Goal: Task Accomplishment & Management: Manage account settings

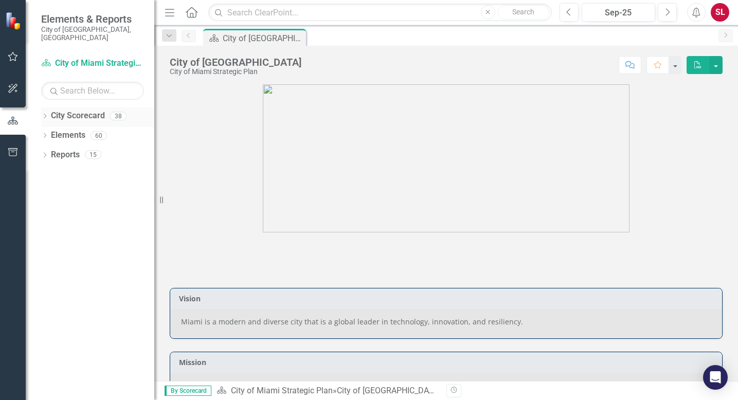
click at [47, 114] on icon "Dropdown" at bounding box center [44, 117] width 7 height 6
click at [75, 149] on link "City of Miami Strategic Plan (NEW)" at bounding box center [106, 155] width 98 height 12
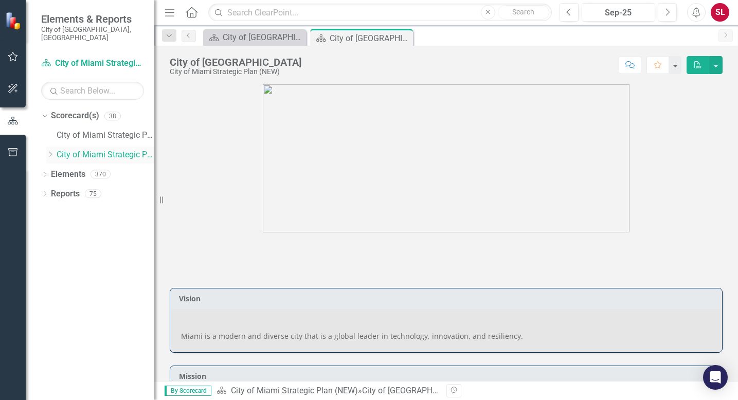
click at [48, 151] on icon "Dropdown" at bounding box center [50, 154] width 8 height 6
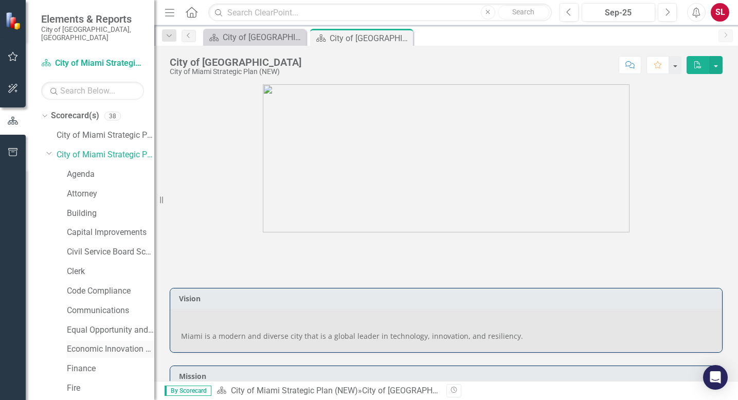
click at [85, 344] on link "Economic Innovation and Development" at bounding box center [110, 350] width 87 height 12
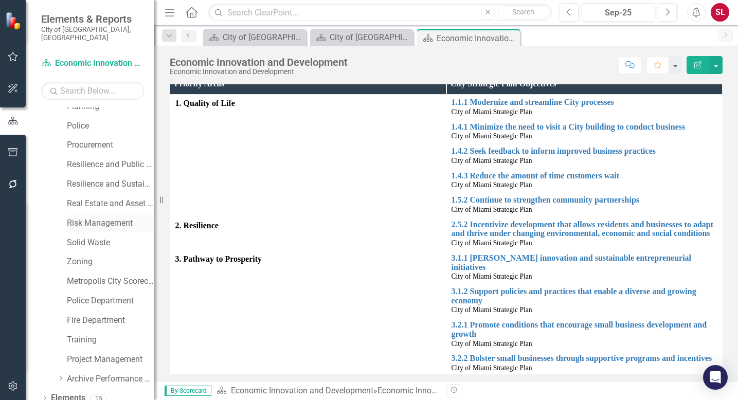
scroll to position [478, 0]
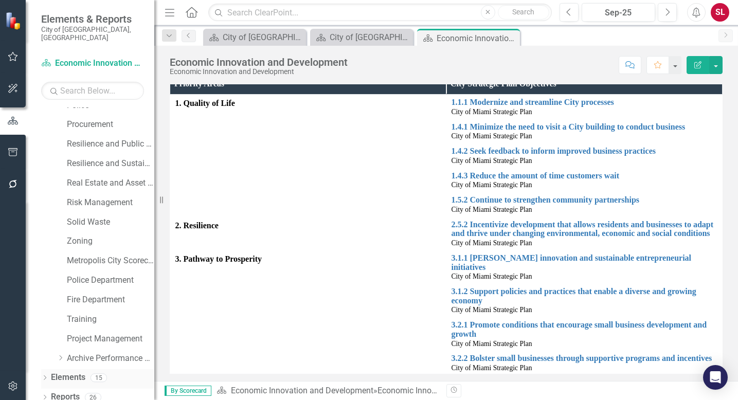
click at [61, 372] on link "Elements" at bounding box center [68, 378] width 34 height 12
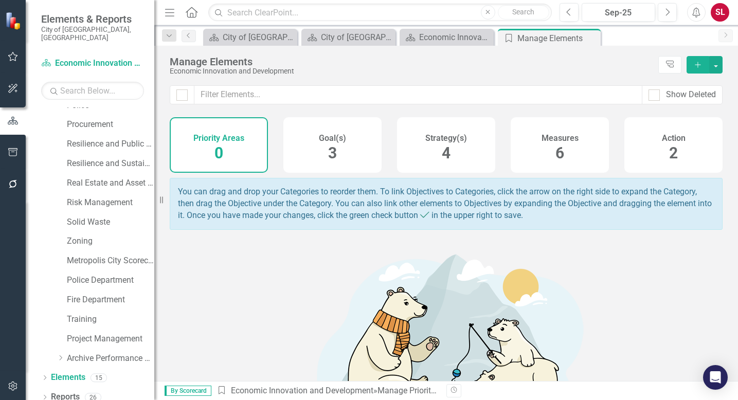
click at [558, 157] on span "6" at bounding box center [560, 153] width 9 height 18
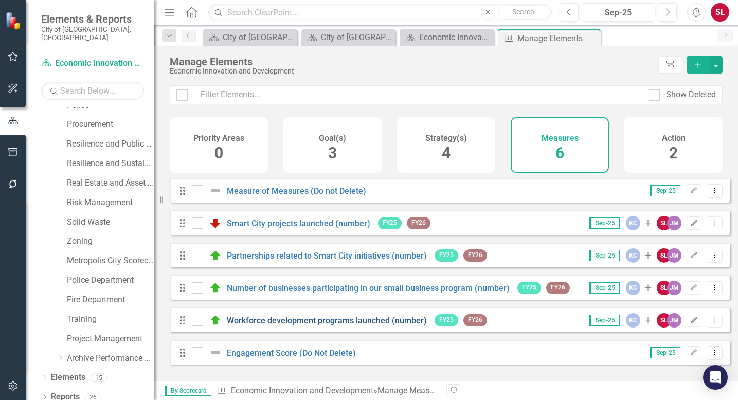
click at [361, 326] on link "Workforce development programs launched (number)" at bounding box center [327, 321] width 200 height 10
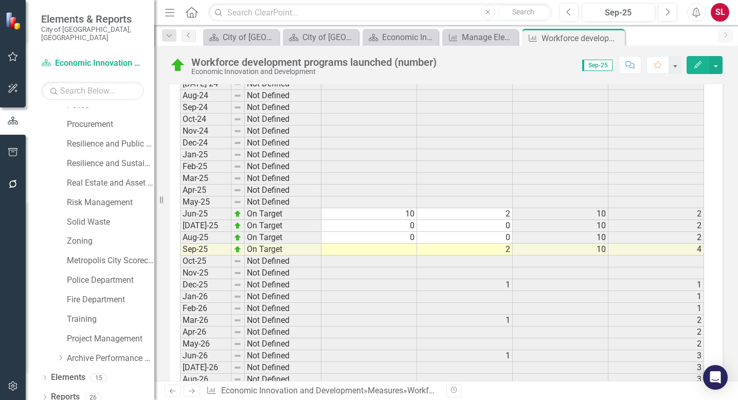
scroll to position [1853, 0]
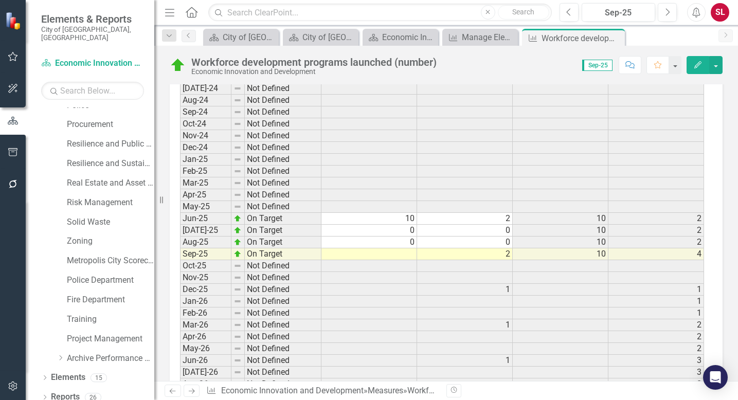
click at [404, 255] on td at bounding box center [370, 255] width 96 height 12
click at [405, 255] on td at bounding box center [370, 255] width 96 height 12
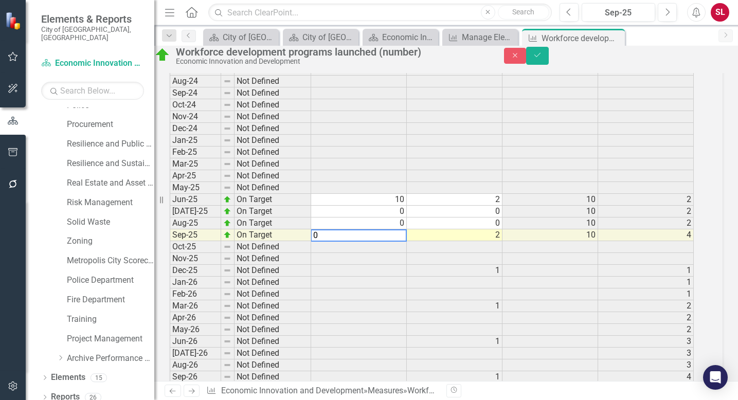
type textarea "0"
click at [396, 289] on td at bounding box center [359, 283] width 96 height 12
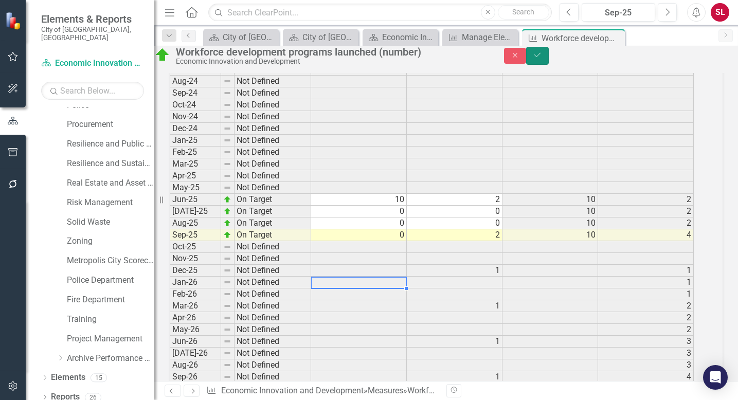
click at [541, 57] on icon "submit" at bounding box center [538, 55] width 6 height 4
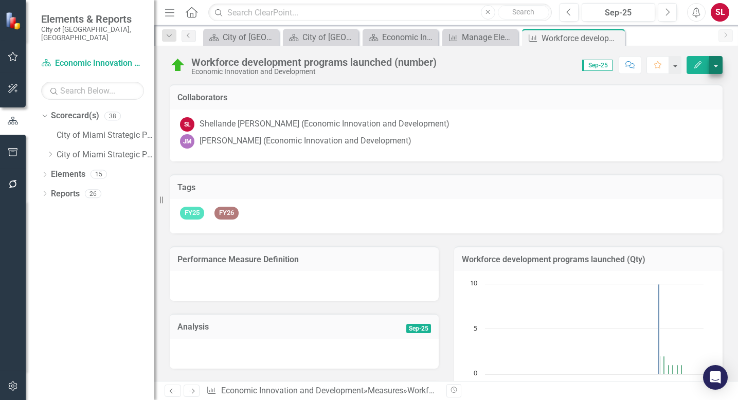
scroll to position [0, 0]
click at [482, 38] on div "Manage Elements" at bounding box center [482, 37] width 41 height 13
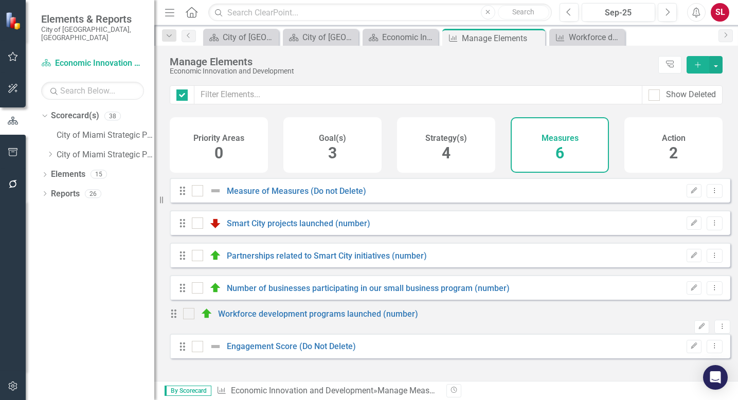
checkbox input "false"
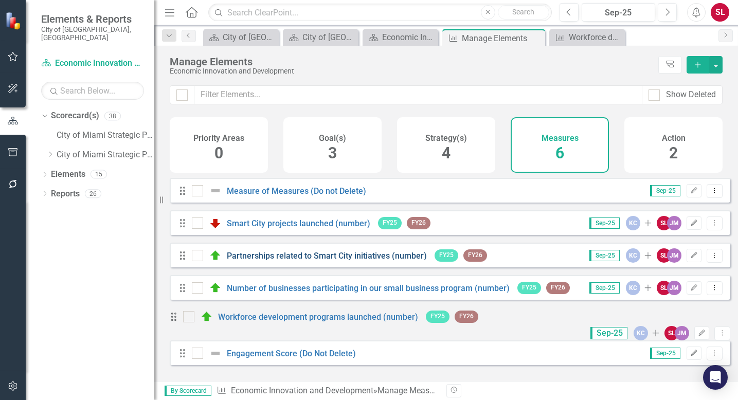
click at [385, 261] on link "Partnerships related to Smart City initiatives (number)" at bounding box center [327, 256] width 200 height 10
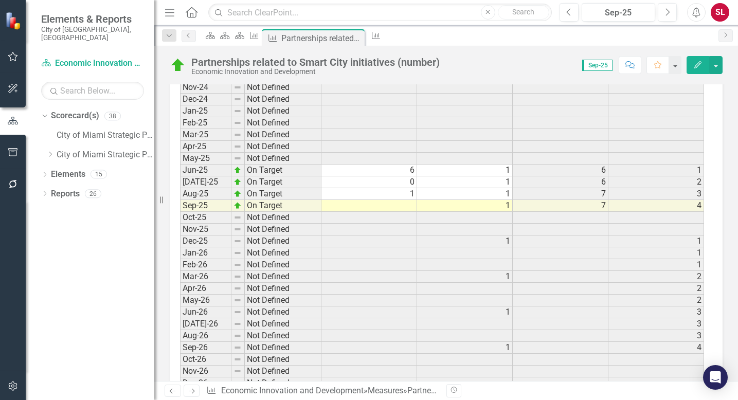
scroll to position [1878, 0]
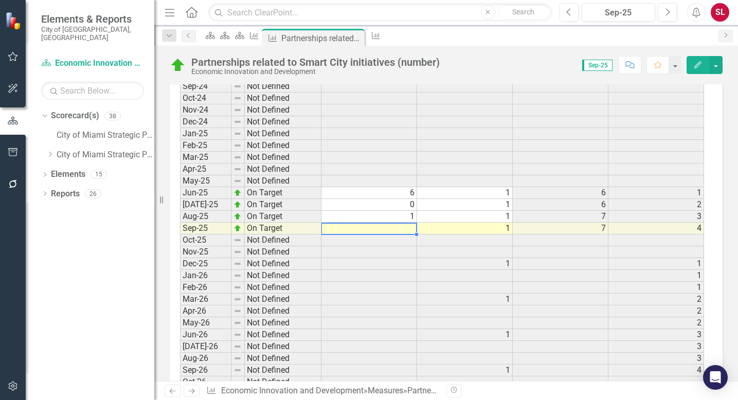
click at [409, 228] on td at bounding box center [370, 229] width 96 height 12
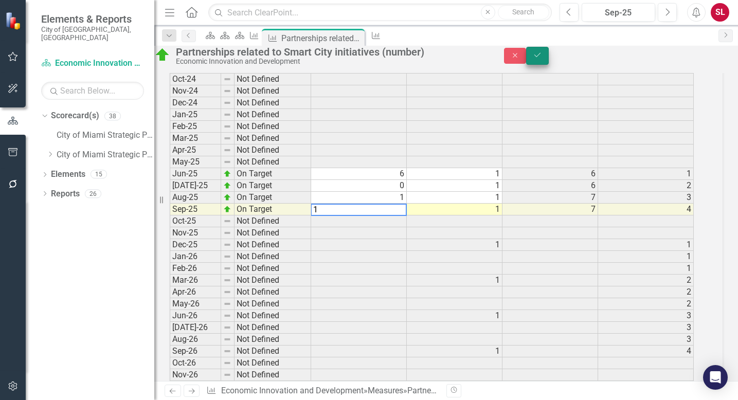
type textarea "1"
click at [542, 59] on icon "Save" at bounding box center [537, 54] width 9 height 7
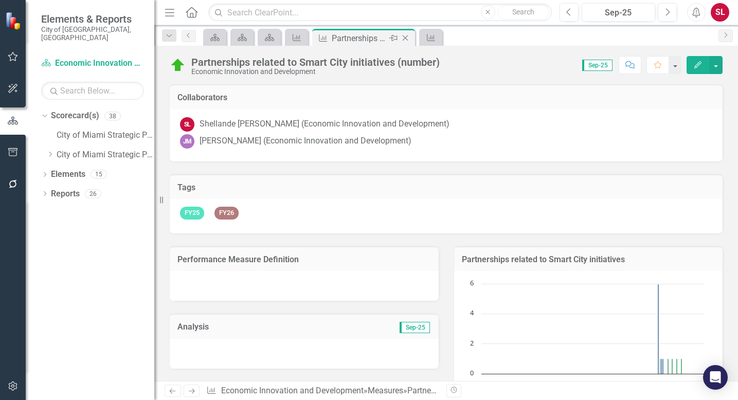
click at [406, 38] on icon at bounding box center [406, 39] width 6 height 6
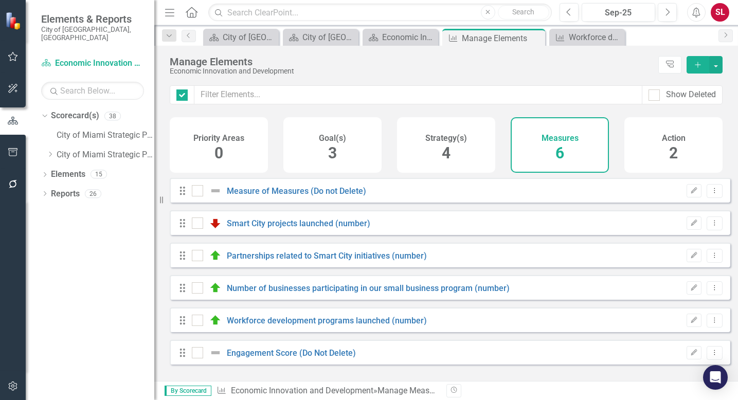
checkbox input "false"
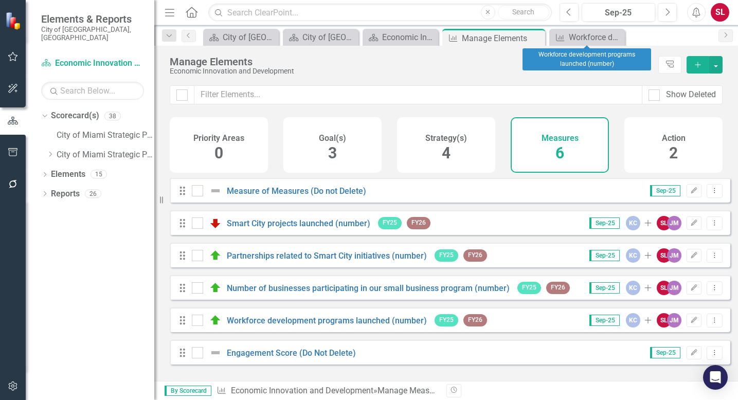
click at [0, 0] on icon "Close" at bounding box center [0, 0] width 0 height 0
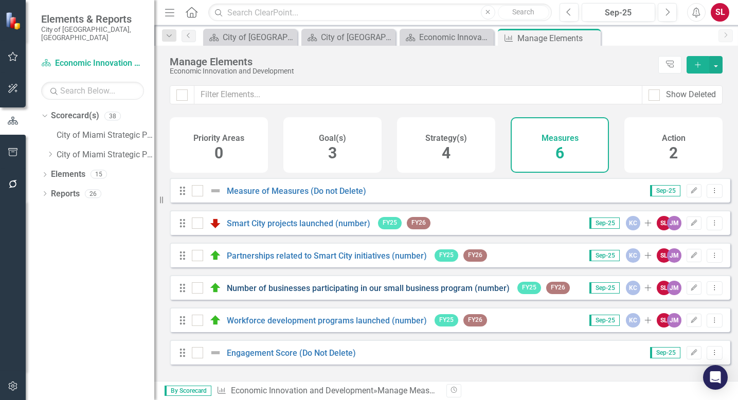
click at [453, 293] on link "Number of businesses participating in our small business program (number)" at bounding box center [368, 289] width 283 height 10
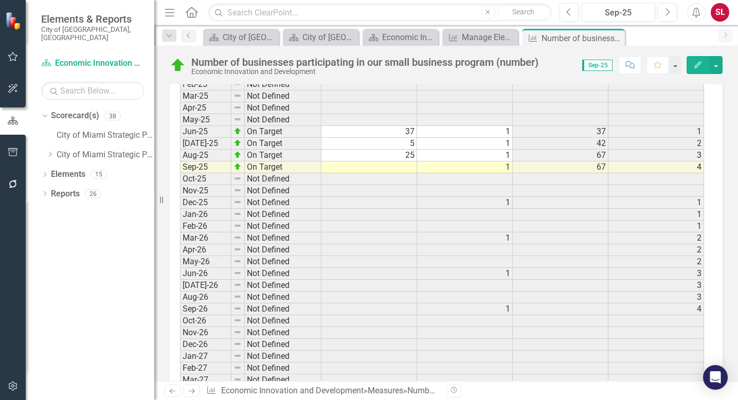
scroll to position [1956, 0]
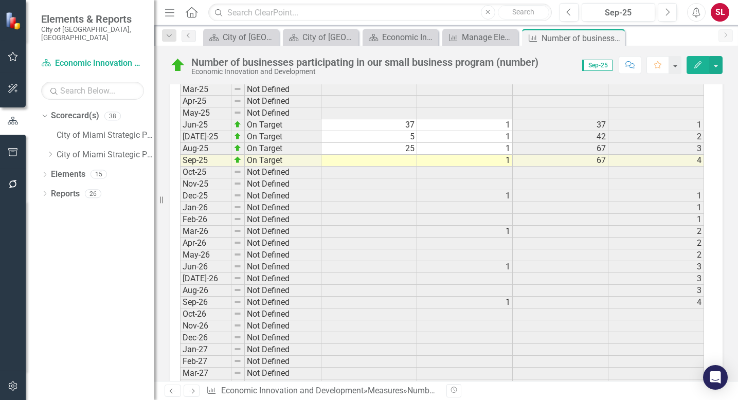
click at [402, 161] on td at bounding box center [370, 161] width 96 height 12
click at [402, 163] on td at bounding box center [370, 161] width 96 height 12
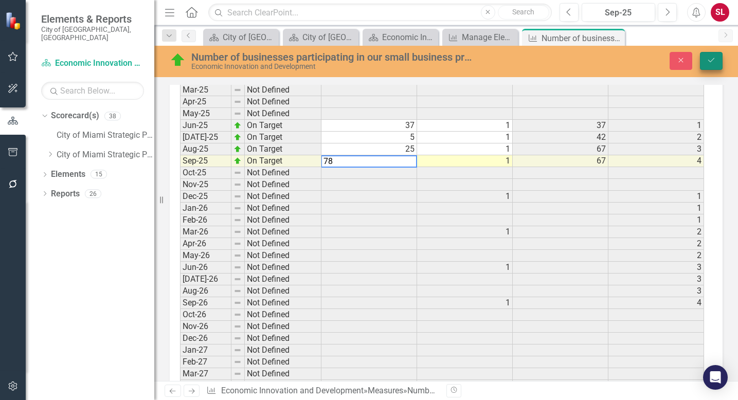
type textarea "78"
click at [715, 60] on icon "Save" at bounding box center [711, 60] width 9 height 7
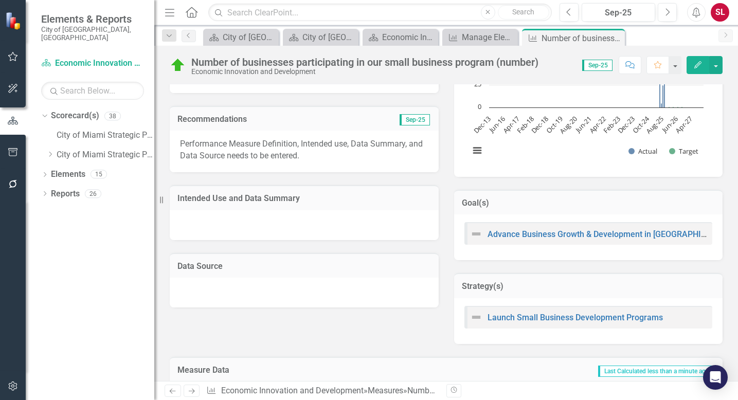
scroll to position [232, 0]
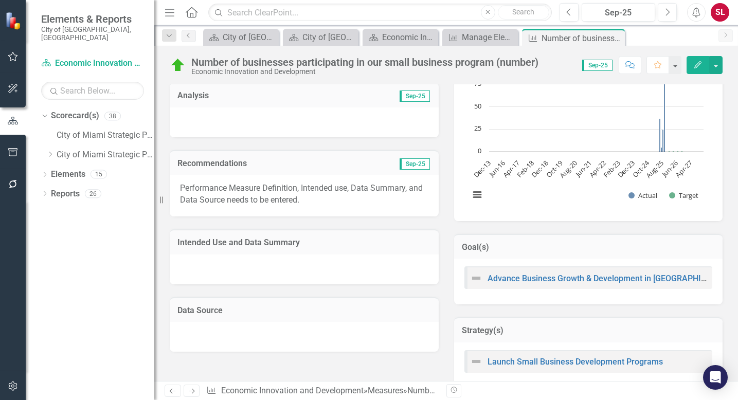
click at [0, 0] on icon "Close" at bounding box center [0, 0] width 0 height 0
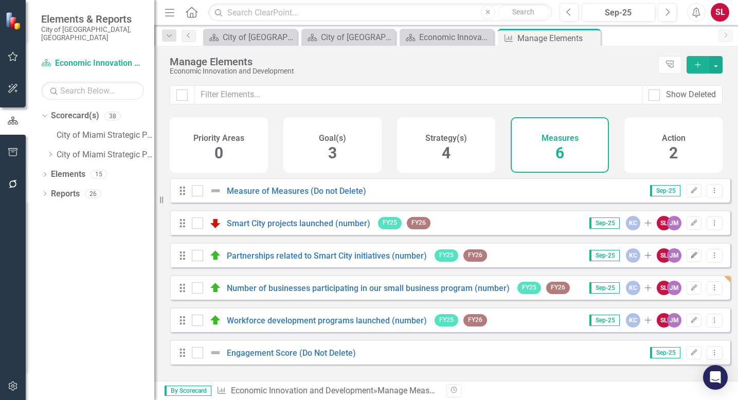
click at [691, 259] on icon "Edit" at bounding box center [695, 256] width 8 height 6
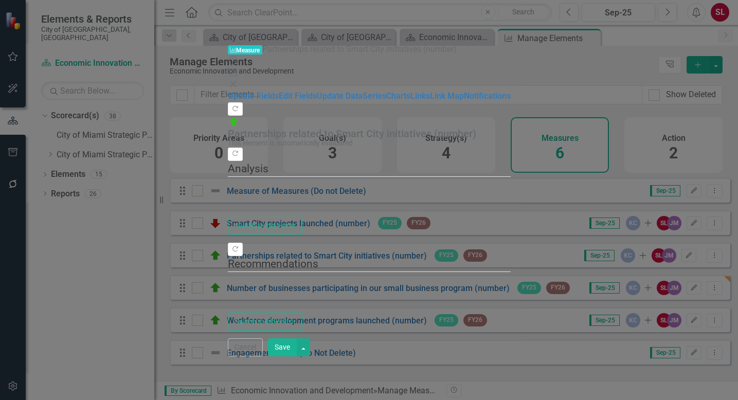
type textarea "<p>Performance Measure Definition, Intended use, Data Summary, and Data Source …"
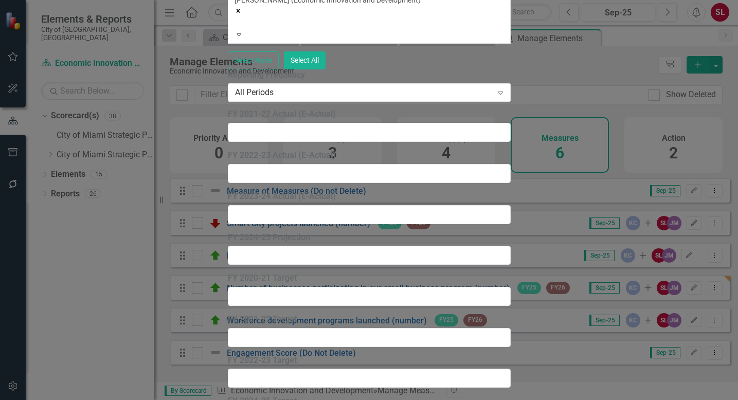
scroll to position [1700, 0]
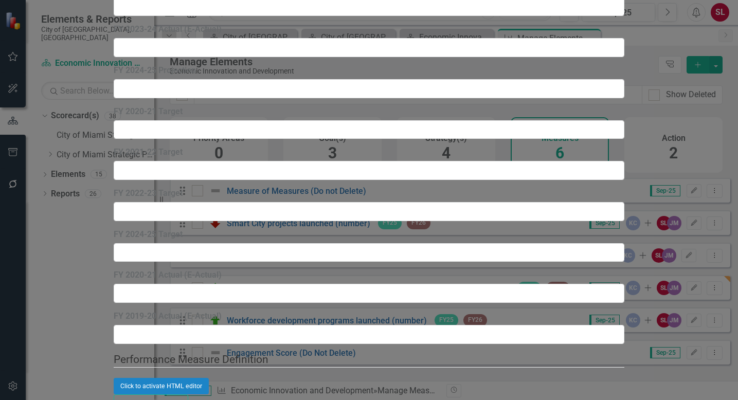
scroll to position [708, 0]
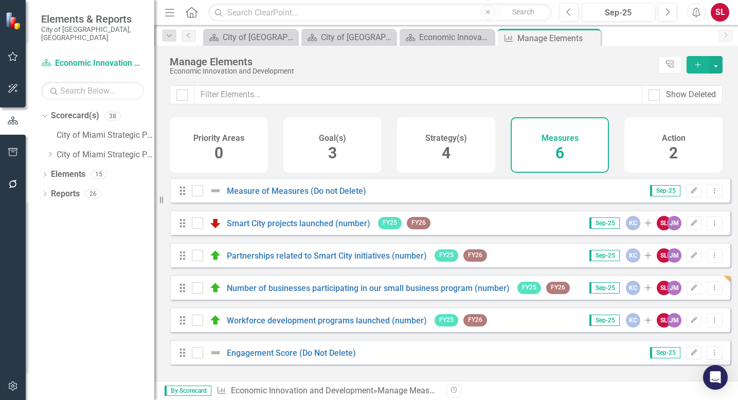
click at [459, 160] on div "Strategy(s) 4" at bounding box center [446, 145] width 98 height 56
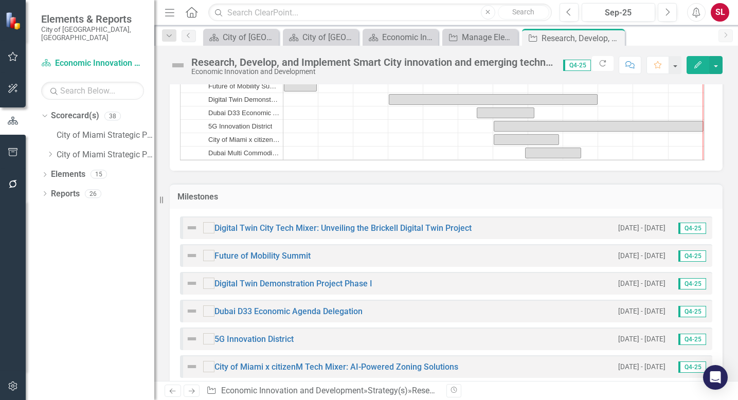
click at [199, 202] on h3 "Milestones" at bounding box center [447, 196] width 538 height 9
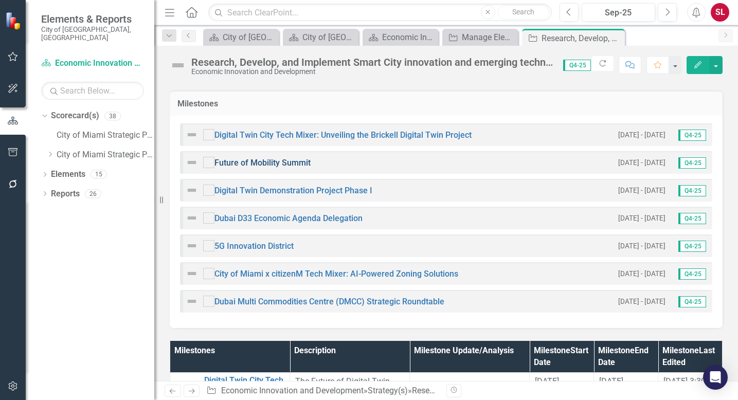
scroll to position [913, 0]
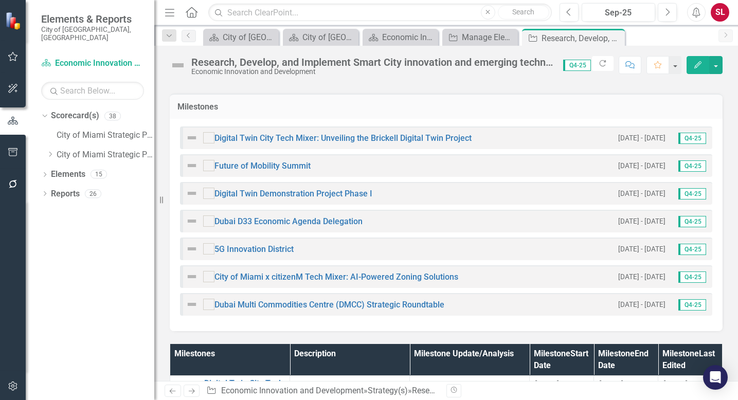
click at [198, 112] on h3 "Milestones" at bounding box center [447, 106] width 538 height 9
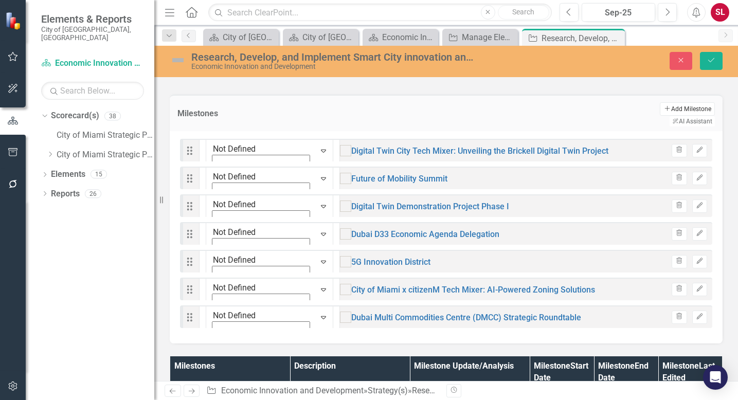
click at [660, 116] on button "Add Add Milestone" at bounding box center [687, 108] width 55 height 13
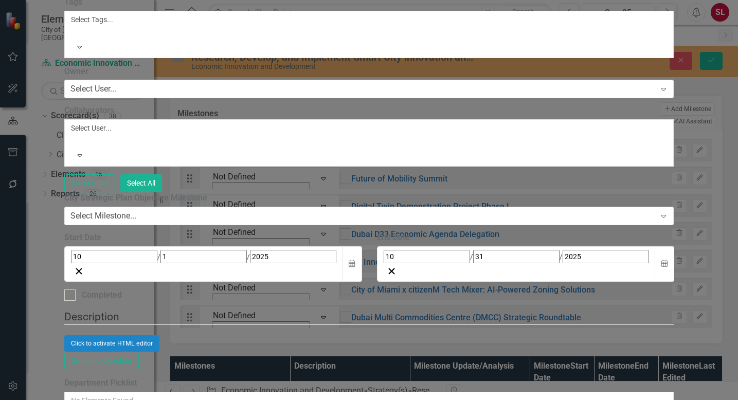
type input "FIU AI305"
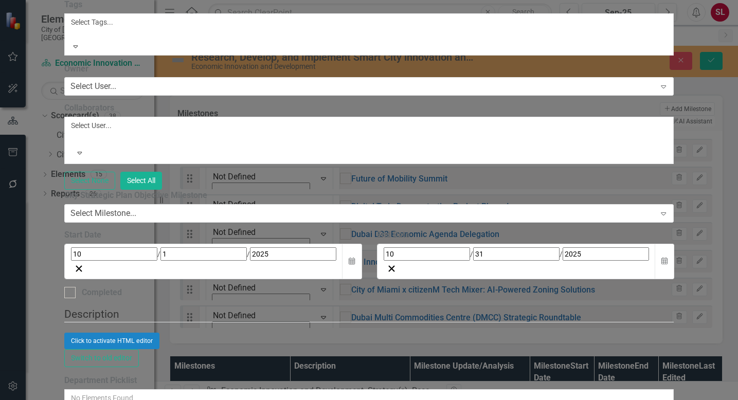
click at [74, 41] on div at bounding box center [73, 34] width 2 height 12
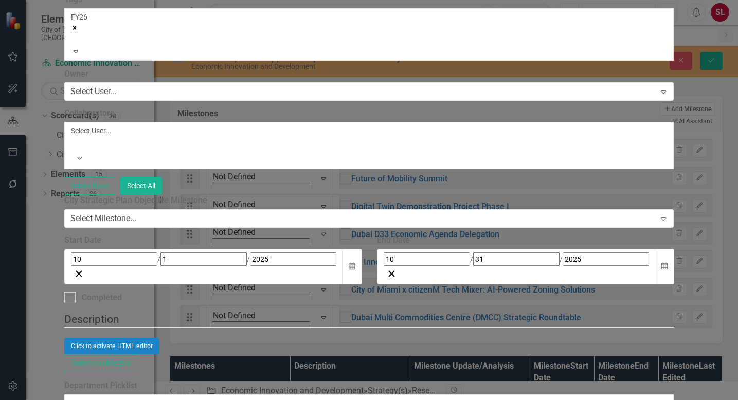
click at [78, 31] on icon "Remove [object Object]" at bounding box center [74, 27] width 7 height 7
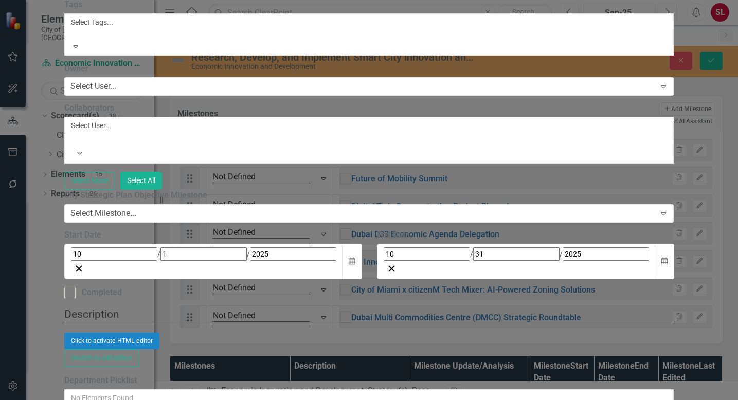
click at [78, 48] on icon at bounding box center [76, 47] width 5 height 3
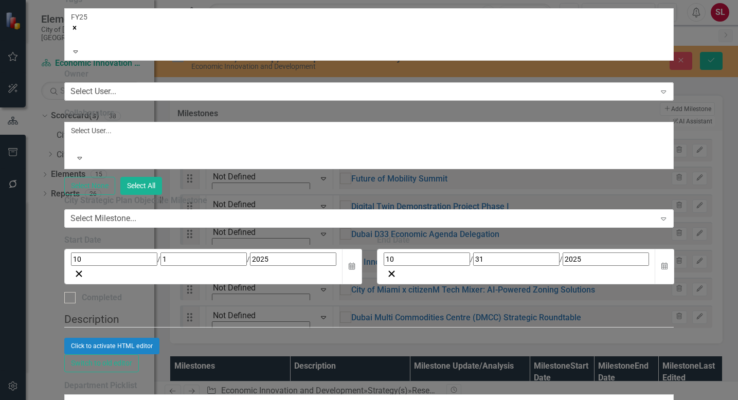
click at [116, 98] on div "Select User..." at bounding box center [94, 92] width 46 height 12
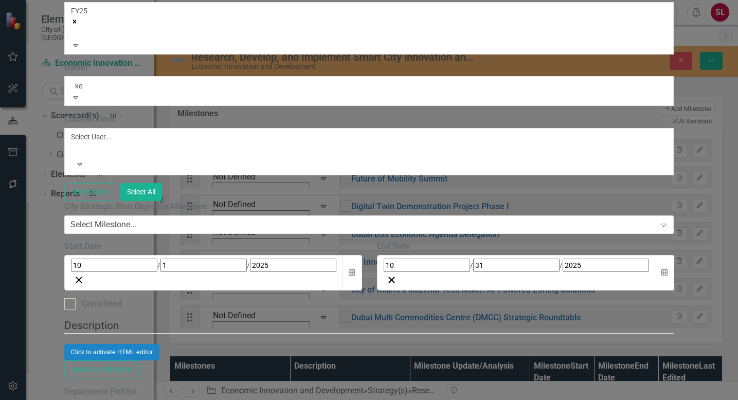
type input "kei"
click at [283, 400] on span "Kei th Carswell (Economic Innovation and Development)" at bounding box center [141, 406] width 283 height 10
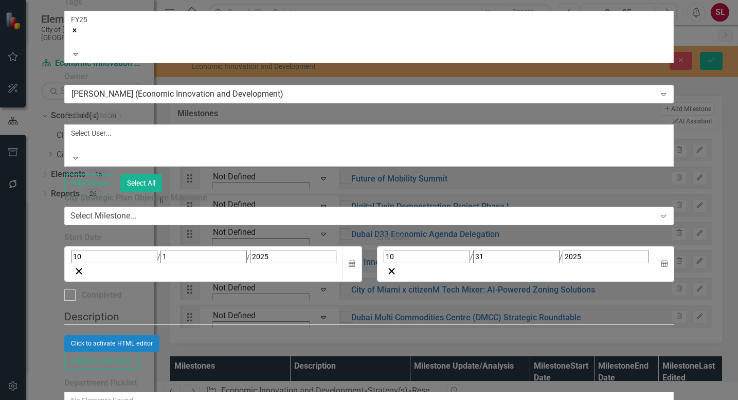
click at [74, 152] on div at bounding box center [73, 145] width 2 height 12
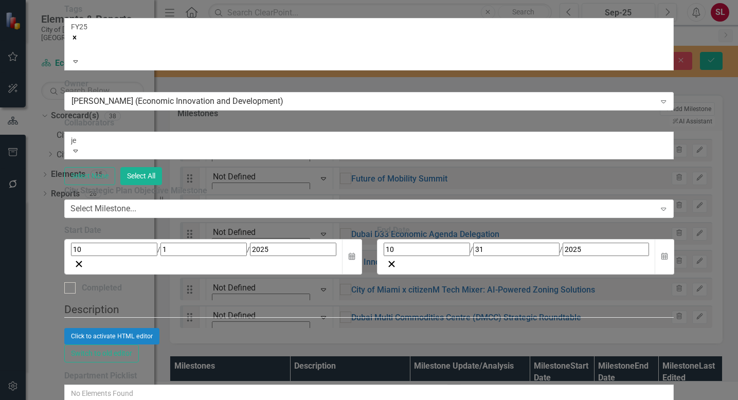
type input "jen"
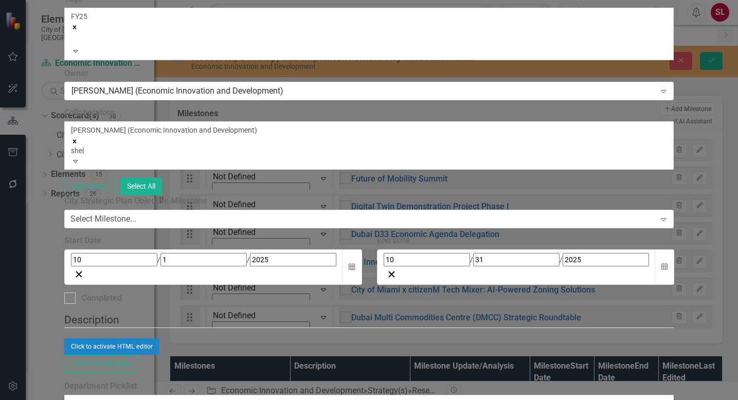
type input "shell"
click at [230, 400] on span "Shell ande LaFortune (Economic Innovation and Development)" at bounding box center [115, 406] width 230 height 10
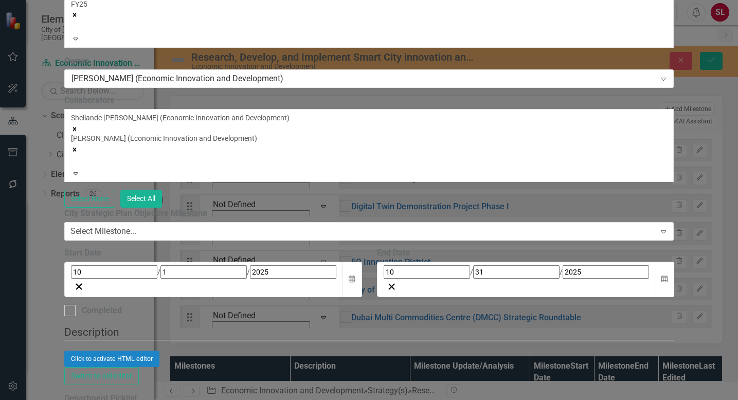
scroll to position [77, 0]
click at [667, 231] on icon at bounding box center [664, 232] width 5 height 3
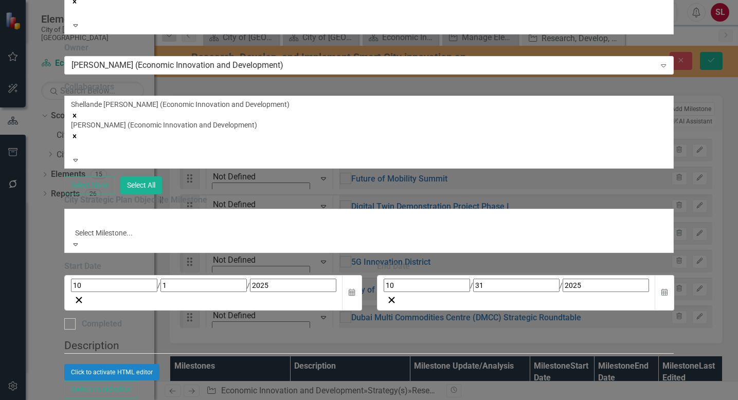
click at [500, 195] on label "City Strategic Plan Objective Milestone" at bounding box center [369, 201] width 610 height 12
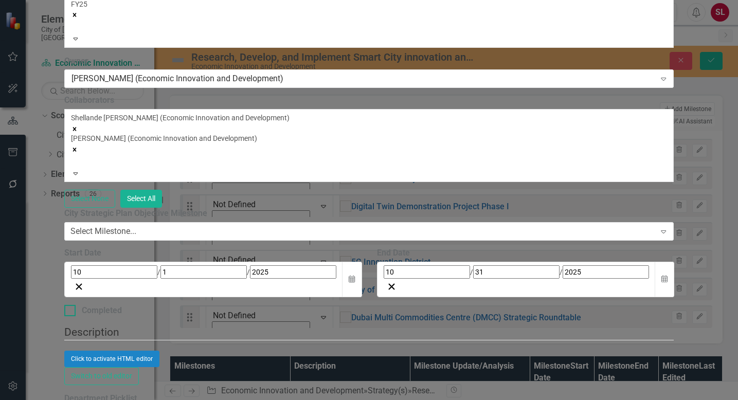
scroll to position [142, 0]
click at [355, 275] on icon "button" at bounding box center [352, 278] width 6 height 7
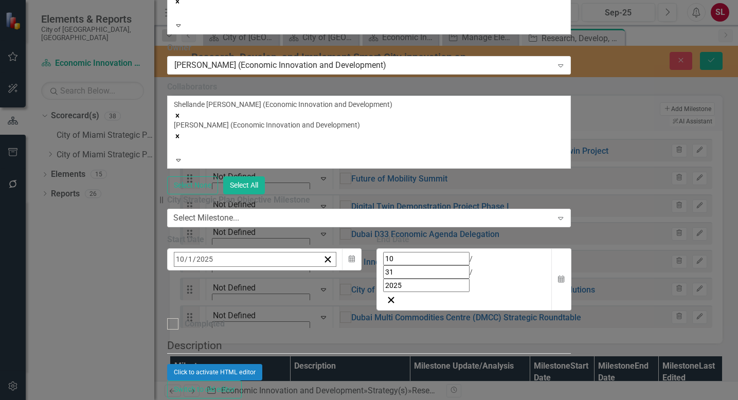
click at [214, 271] on button "‹" at bounding box center [202, 282] width 23 height 23
click at [209, 319] on abbr "1" at bounding box center [207, 323] width 4 height 8
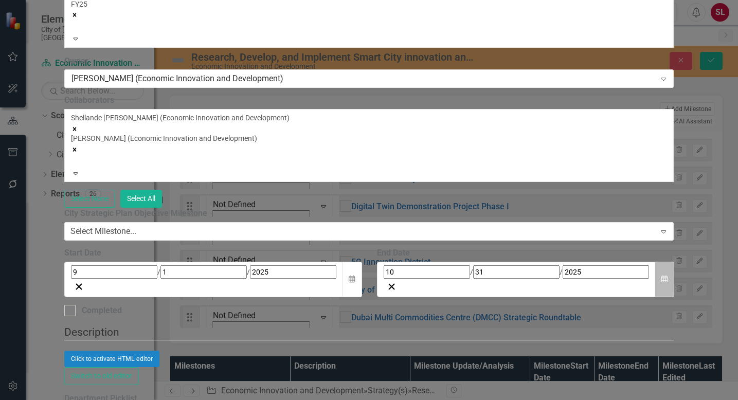
click at [668, 276] on icon "Calendar" at bounding box center [665, 279] width 6 height 7
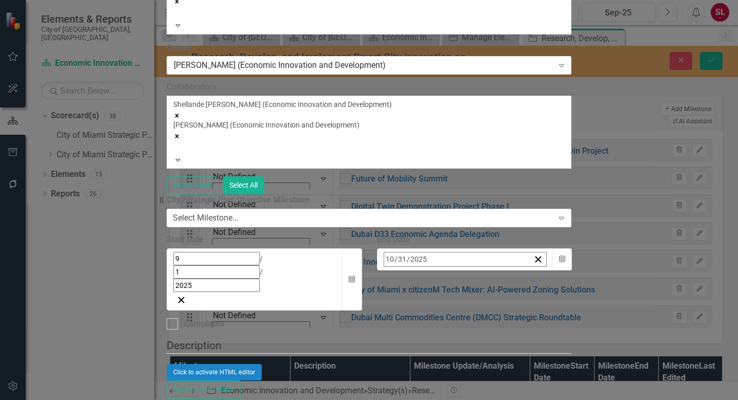
click at [424, 271] on button "‹" at bounding box center [412, 282] width 23 height 23
click at [446, 393] on abbr "30" at bounding box center [442, 397] width 8 height 8
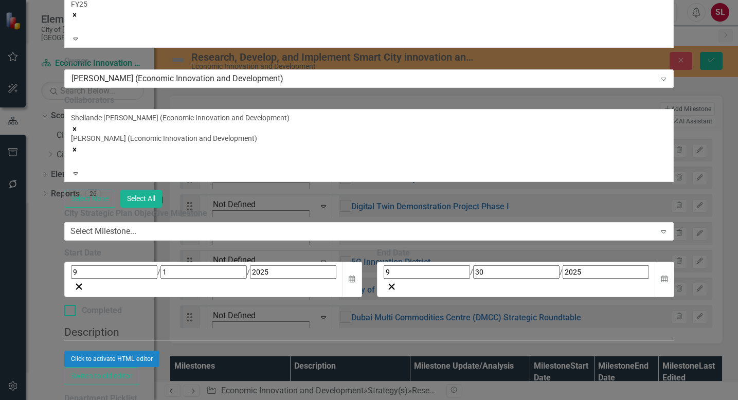
click at [71, 305] on input "Completed" at bounding box center [67, 308] width 7 height 7
checkbox input "true"
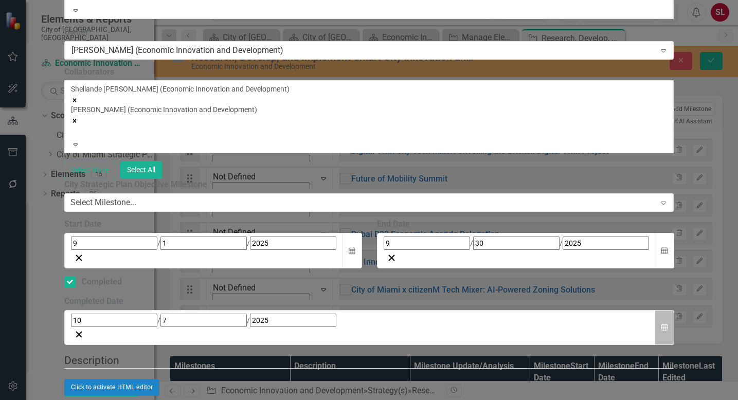
click at [668, 324] on icon "Calendar" at bounding box center [665, 327] width 6 height 7
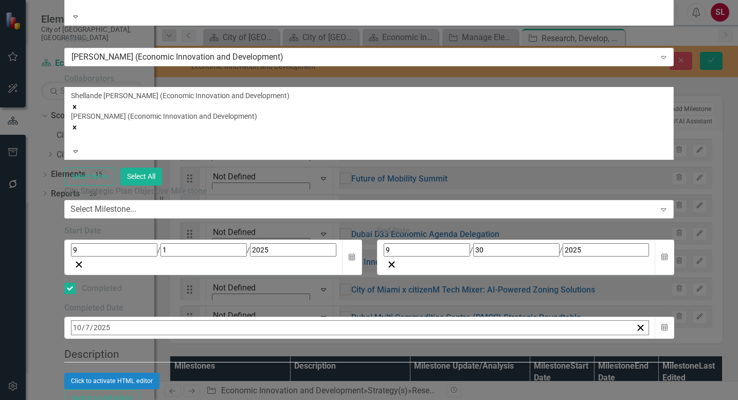
click at [111, 339] on button "‹" at bounding box center [99, 350] width 23 height 23
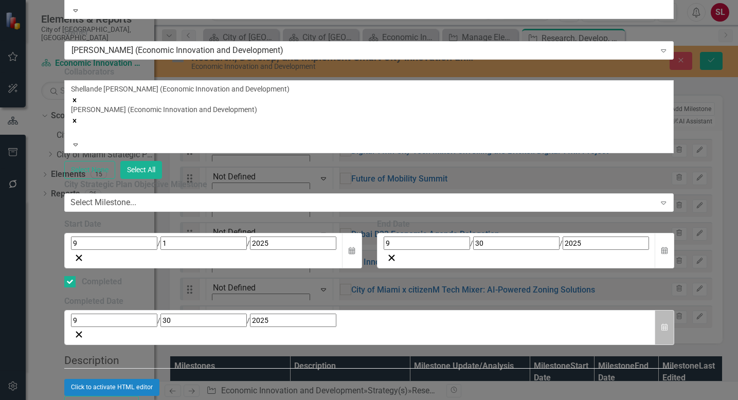
click at [668, 324] on icon "Calendar" at bounding box center [665, 327] width 6 height 7
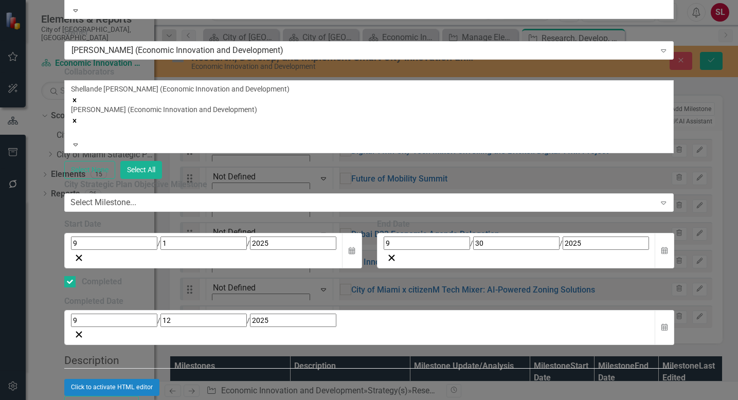
scroll to position [234, 0]
click at [321, 379] on div "Click to activate HTML editor" at bounding box center [369, 387] width 610 height 16
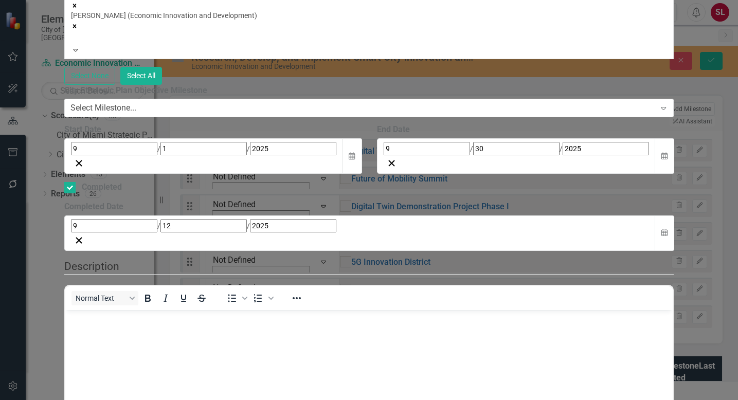
scroll to position [0, 0]
click at [152, 324] on p "Rich Text Area. Press ALT-0 for help." at bounding box center [369, 318] width 603 height 12
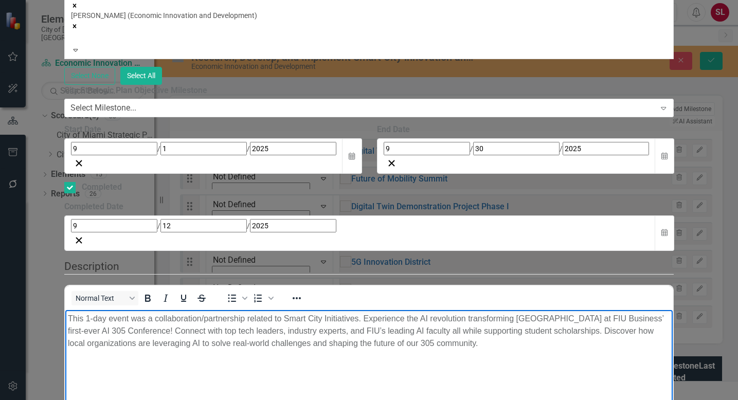
click at [364, 316] on p "This 1-day event was a collaboration/partnership related to Smart City Initiati…" at bounding box center [369, 330] width 603 height 37
drag, startPoint x: 307, startPoint y: 329, endPoint x: 410, endPoint y: 328, distance: 102.9
click at [410, 328] on p "This 1-day event was a collaboration/partnership related to Smart City Initiati…" at bounding box center [369, 330] width 603 height 37
click at [516, 316] on p "This 1-day event was a collaboration/partnership related to Smart City Initiati…" at bounding box center [369, 330] width 603 height 37
click at [399, 331] on p "This 1-day event was a collaboration/partnership related to Smart City Initiati…" at bounding box center [369, 336] width 603 height 49
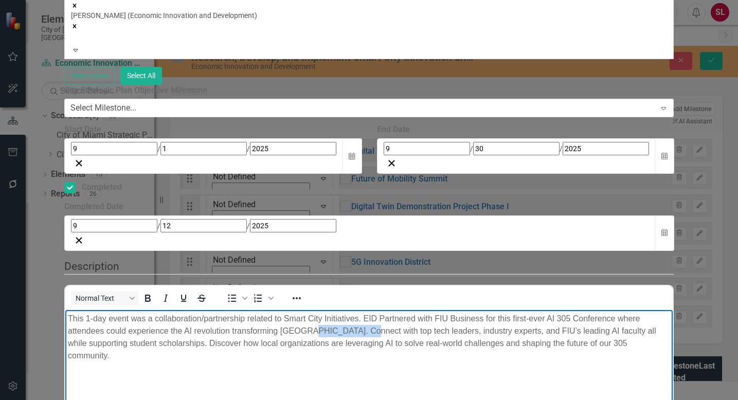
drag, startPoint x: 402, startPoint y: 327, endPoint x: 454, endPoint y: 327, distance: 51.5
click at [454, 327] on p "This 1-day event was a collaboration/partnership related to Smart City Initiati…" at bounding box center [369, 336] width 603 height 49
click at [165, 343] on p "This 1-day event was a collaboration/partnership related to Smart City Initiati…" at bounding box center [369, 330] width 603 height 37
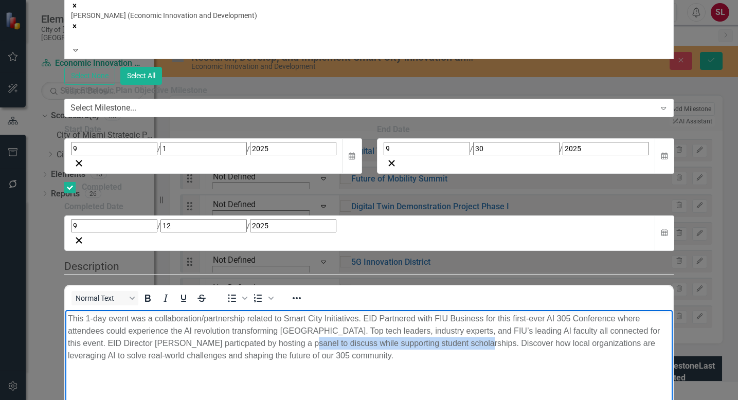
drag, startPoint x: 493, startPoint y: 342, endPoint x: 221, endPoint y: 354, distance: 272.5
click at [222, 355] on p "This 1-day event was a collaboration/partnership related to Smart City Initiati…" at bounding box center [369, 336] width 603 height 49
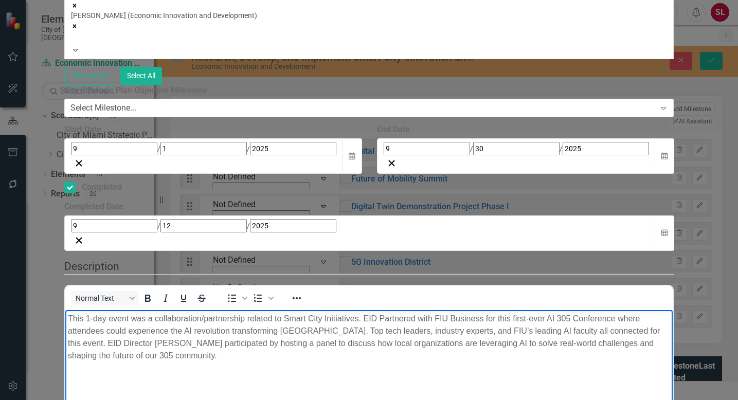
scroll to position [530, 0]
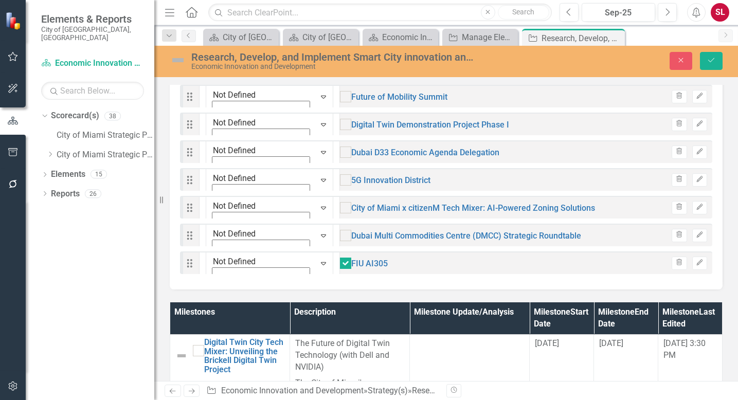
scroll to position [1016, 0]
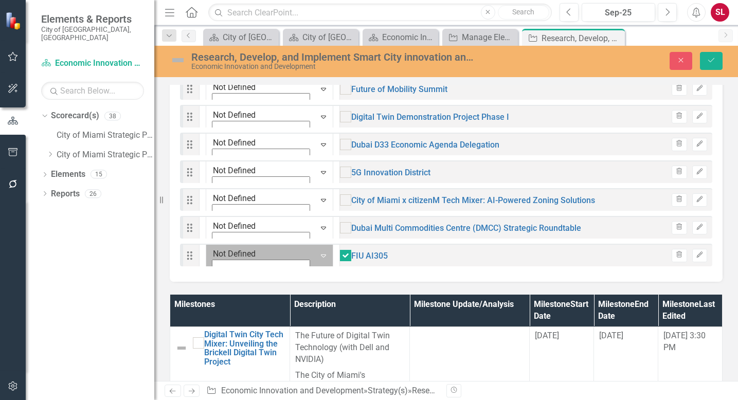
click at [319, 260] on icon "Expand" at bounding box center [324, 256] width 10 height 8
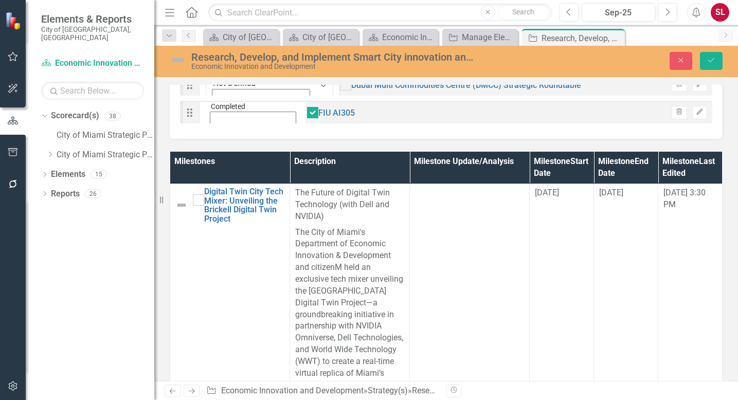
scroll to position [1128, 0]
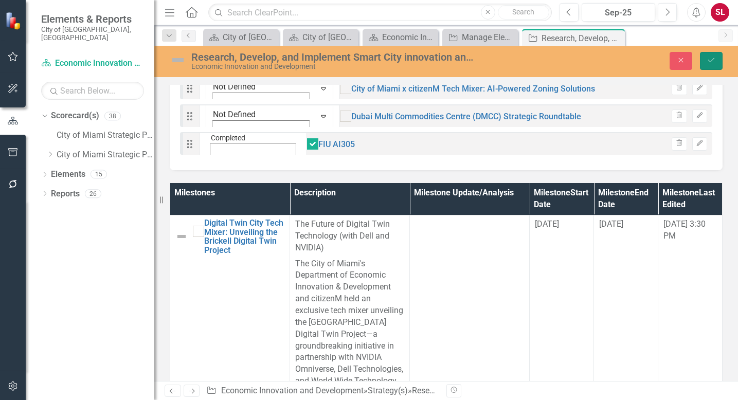
click at [714, 60] on icon "Save" at bounding box center [711, 60] width 9 height 7
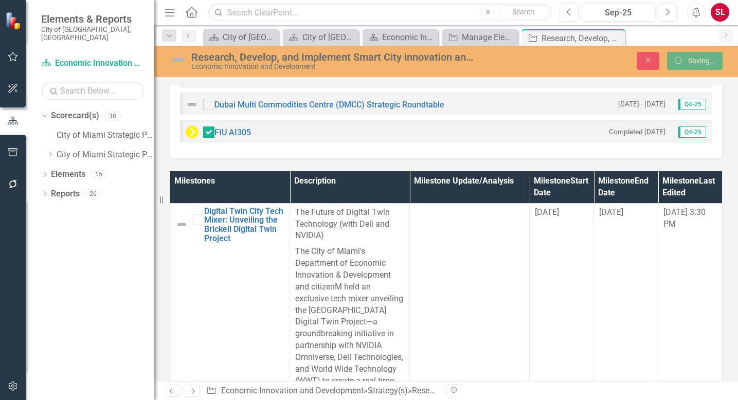
scroll to position [1128, 0]
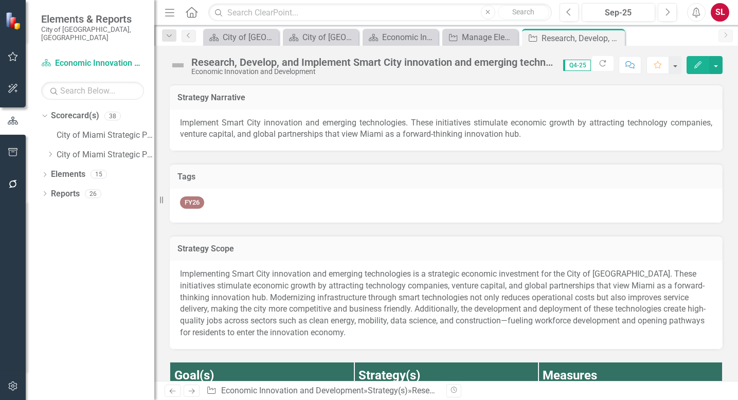
checkbox input "true"
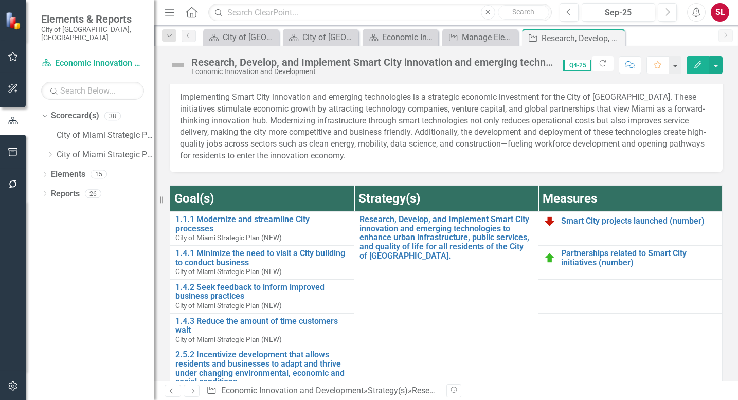
scroll to position [154, 0]
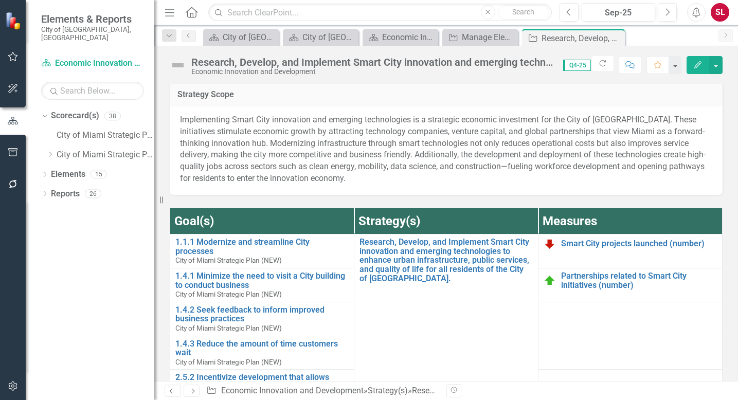
click at [0, 0] on icon "Close" at bounding box center [0, 0] width 0 height 0
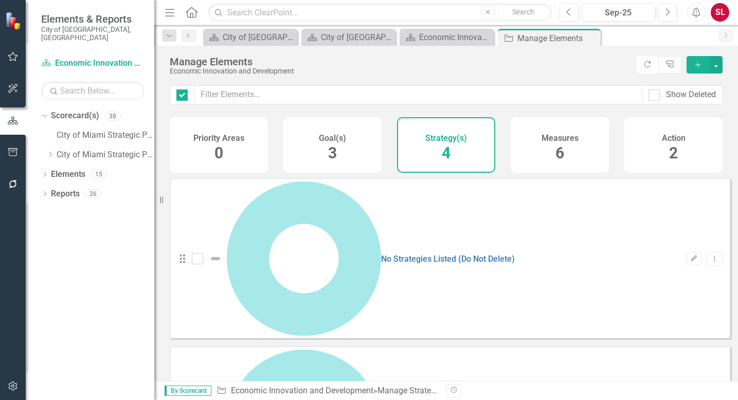
checkbox input "false"
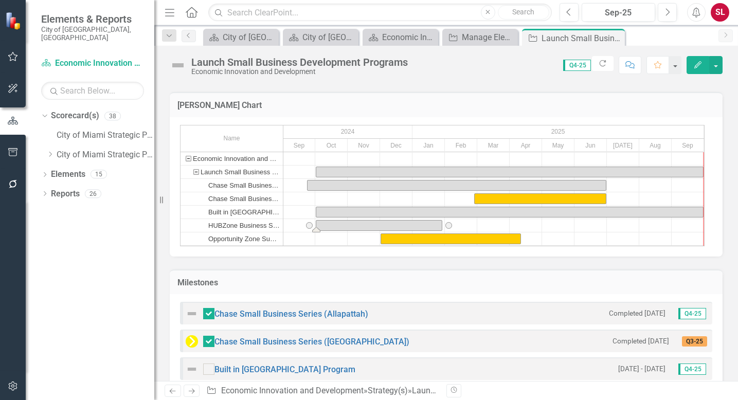
scroll to position [695, 0]
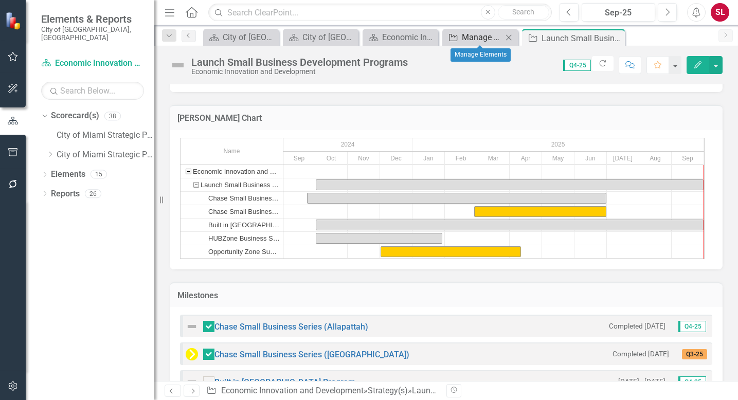
click at [483, 36] on div "Manage Elements" at bounding box center [482, 37] width 41 height 13
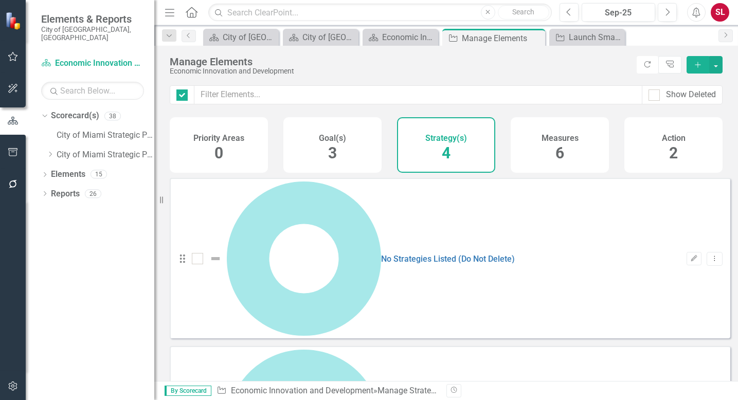
checkbox input "false"
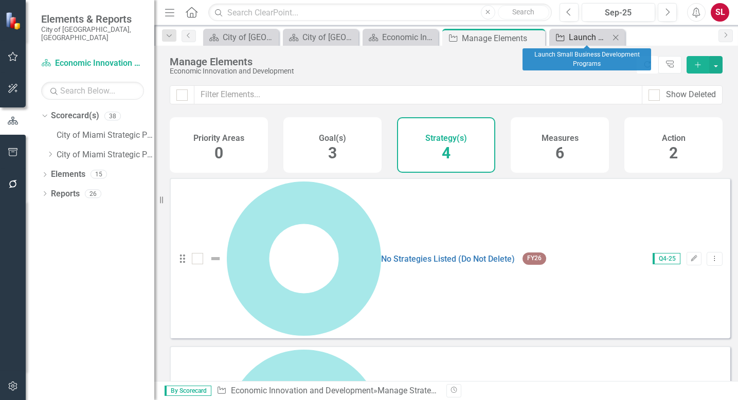
click at [575, 39] on div "Launch Small Business Development Programs" at bounding box center [589, 37] width 41 height 13
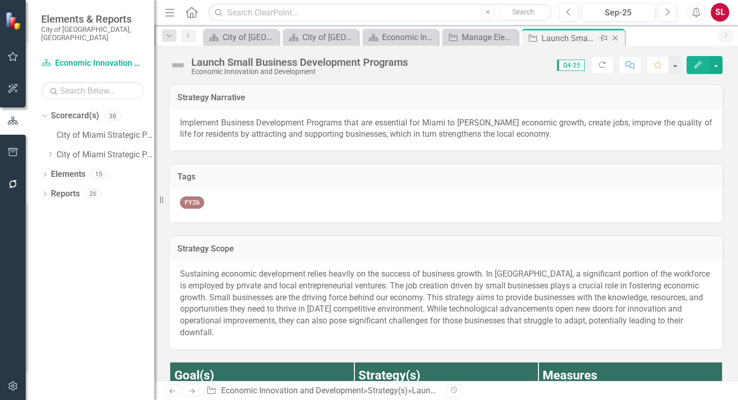
click at [616, 38] on icon at bounding box center [616, 39] width 6 height 6
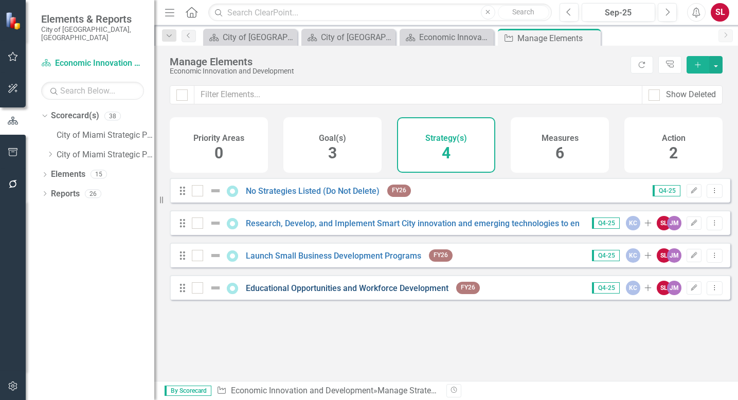
click at [424, 293] on link "Educational Opportunities and Workforce Development" at bounding box center [347, 289] width 203 height 10
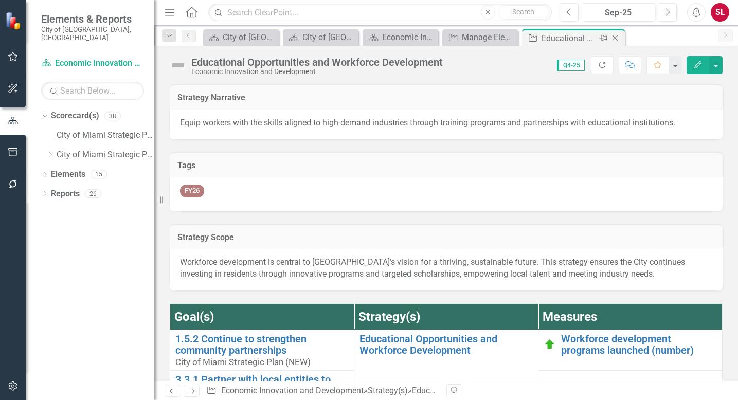
click at [617, 40] on icon "Close" at bounding box center [615, 38] width 10 height 8
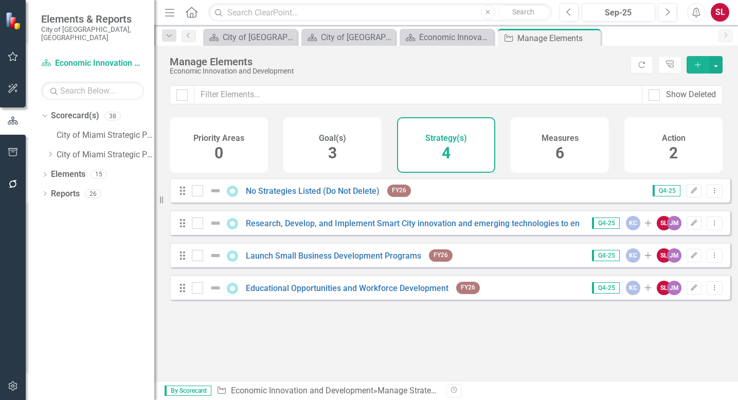
click at [451, 151] on div "Strategy(s) 4" at bounding box center [446, 145] width 98 height 56
click at [463, 153] on div "Strategy(s) 4" at bounding box center [446, 145] width 98 height 56
click at [553, 152] on div "Measures 6" at bounding box center [560, 145] width 98 height 56
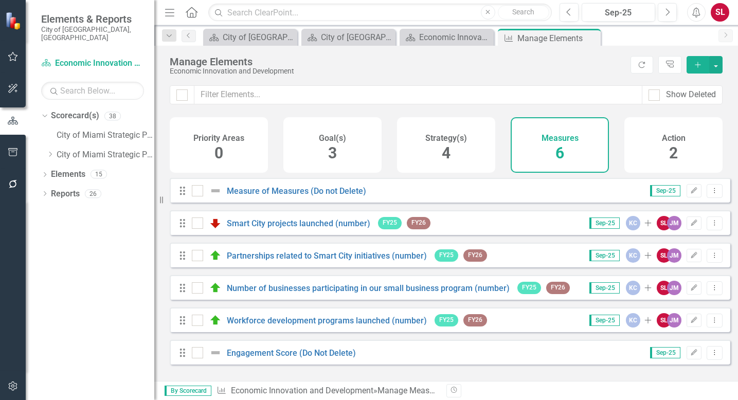
click at [462, 152] on div "Strategy(s) 4" at bounding box center [446, 145] width 98 height 56
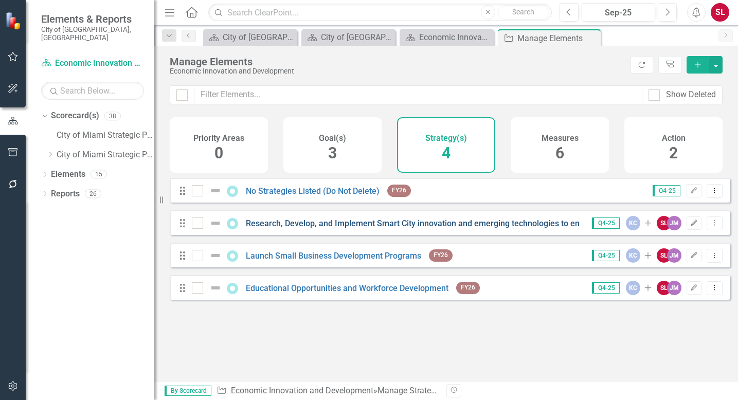
click at [375, 228] on link "Research, Develop, and Implement Smart City innovation and emerging technologie…" at bounding box center [623, 224] width 754 height 10
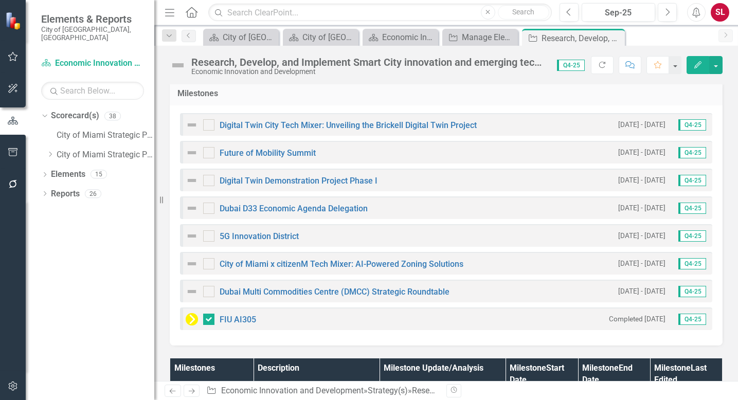
scroll to position [978, 0]
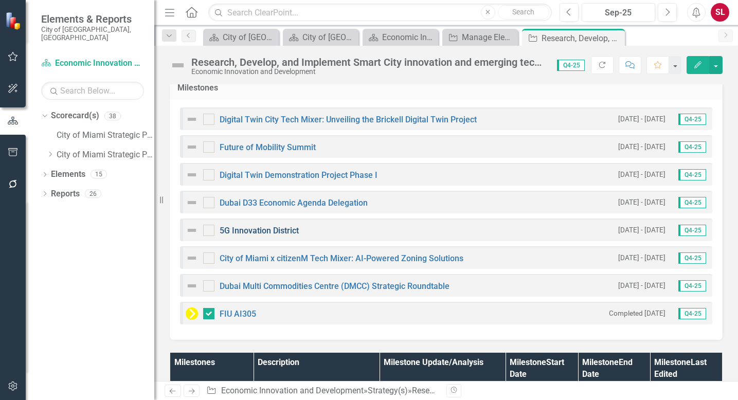
click at [281, 230] on link "5G Innovation District" at bounding box center [259, 231] width 79 height 10
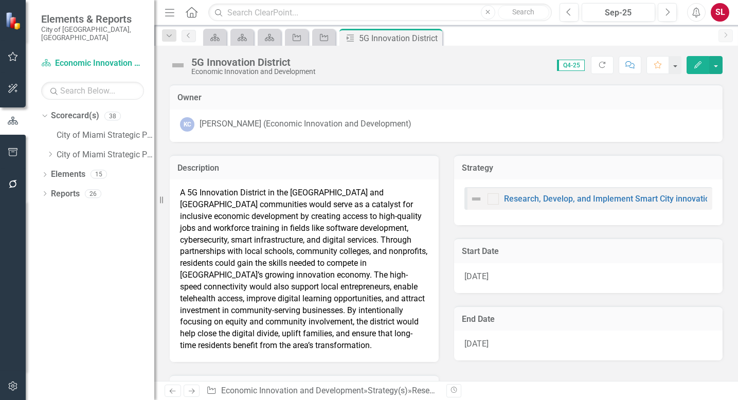
click at [696, 67] on icon "Edit" at bounding box center [698, 64] width 9 height 7
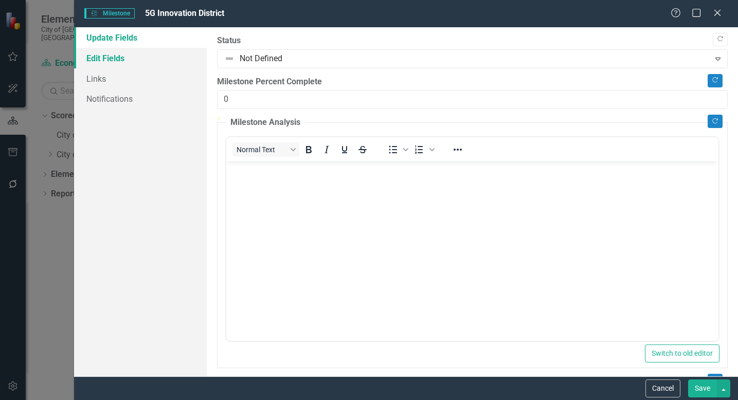
click at [116, 60] on link "Edit Fields" at bounding box center [140, 58] width 133 height 21
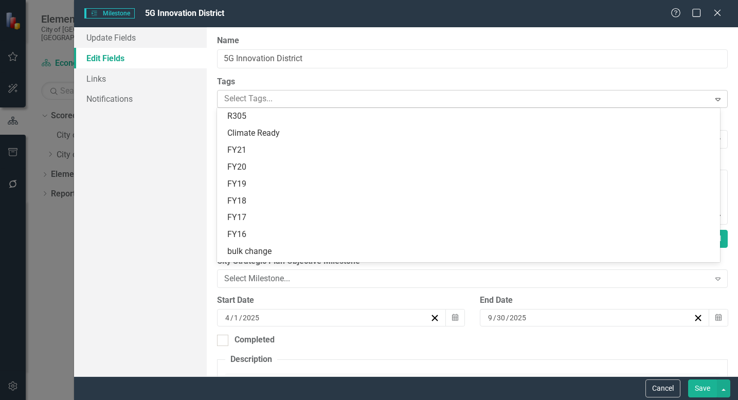
click at [600, 103] on div at bounding box center [465, 99] width 490 height 14
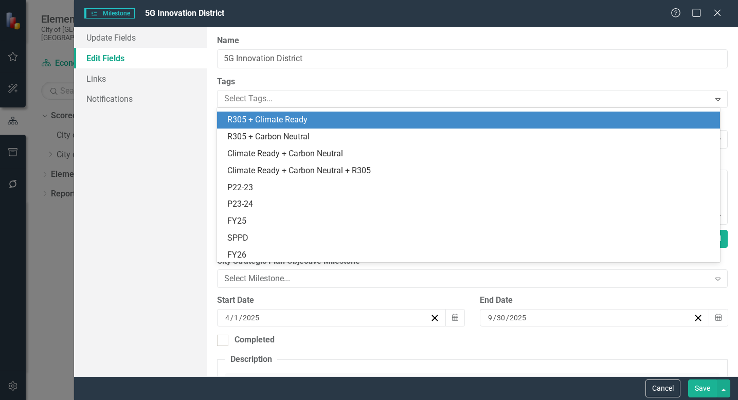
scroll to position [347, 0]
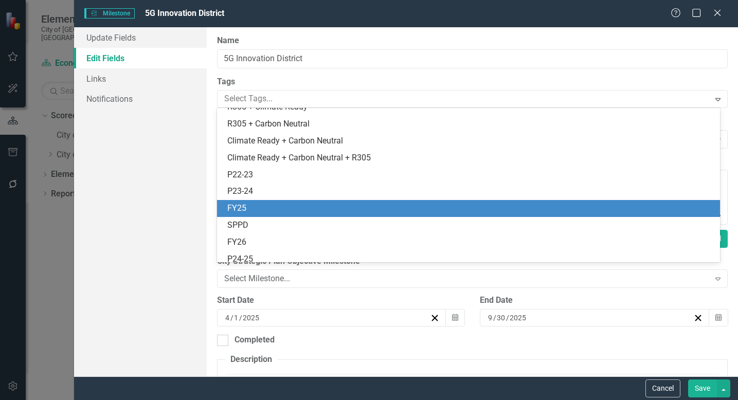
click at [276, 206] on div "FY25" at bounding box center [470, 209] width 487 height 12
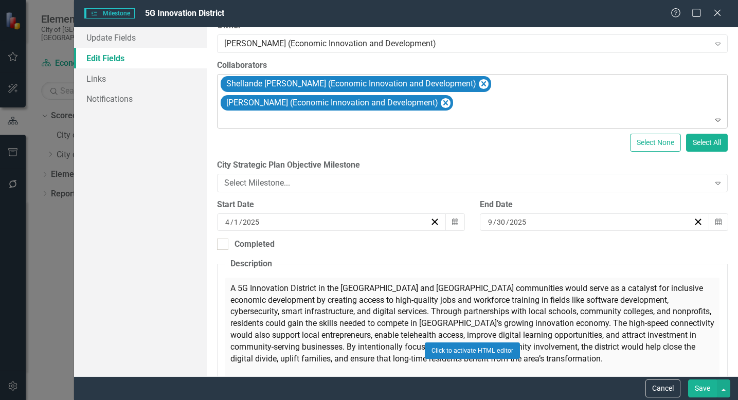
scroll to position [129, 0]
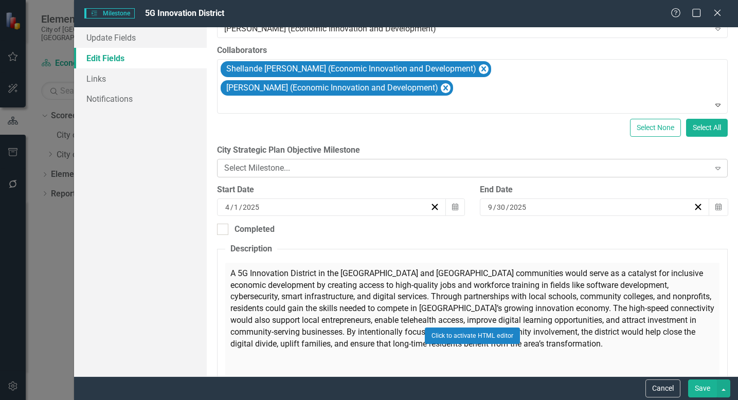
click at [709, 160] on div "Expand" at bounding box center [718, 168] width 19 height 16
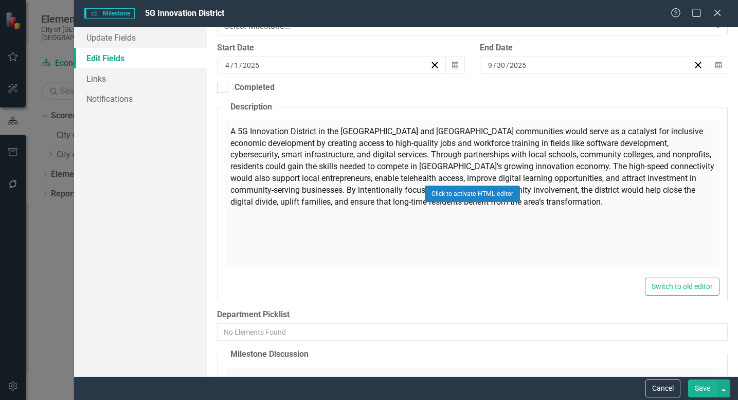
scroll to position [270, 0]
click at [579, 182] on div "Click to activate HTML editor" at bounding box center [472, 194] width 495 height 147
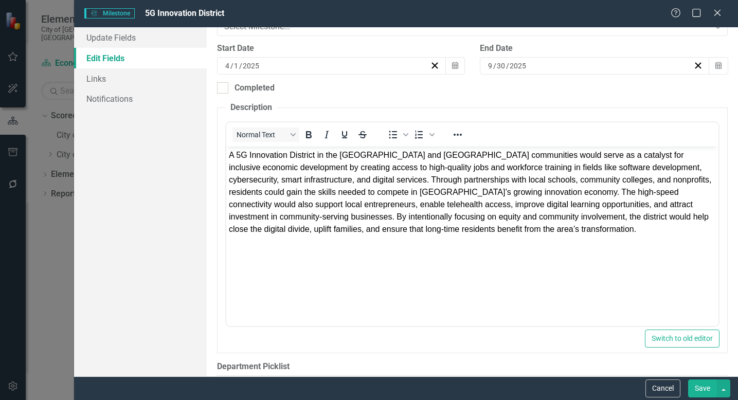
scroll to position [0, 0]
click at [546, 230] on p "A 5G Innovation District in the [GEOGRAPHIC_DATA] and [GEOGRAPHIC_DATA] communi…" at bounding box center [471, 192] width 487 height 86
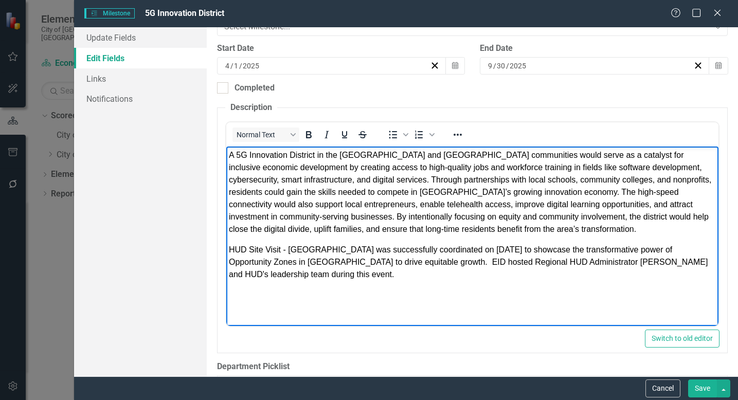
click at [308, 272] on p "HUD Site Visit - [GEOGRAPHIC_DATA] was successfully coordinated on [DATE] to sh…" at bounding box center [471, 261] width 487 height 37
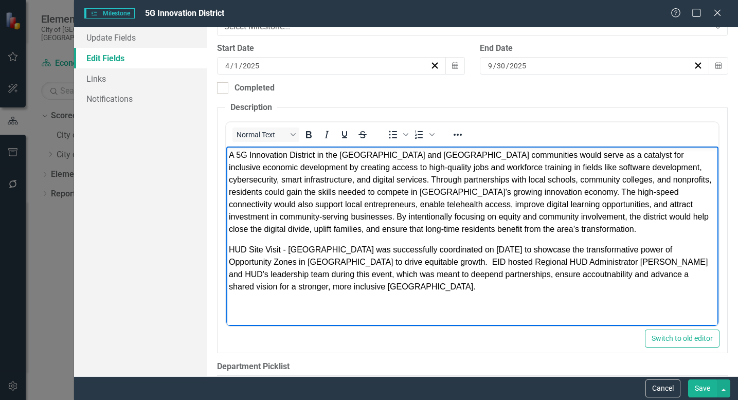
click at [610, 260] on span "HUD Site Visit - [GEOGRAPHIC_DATA] was successfully coordinated on [DATE] to sh…" at bounding box center [467, 268] width 479 height 46
click at [349, 259] on span "HUD Site Visit - [GEOGRAPHIC_DATA] was successfully coordinated on [DATE] to sh…" at bounding box center [467, 268] width 479 height 46
click at [350, 261] on span "HUD Site Visit - [GEOGRAPHIC_DATA] was successfully coordinated on [DATE] to sh…" at bounding box center [467, 268] width 479 height 46
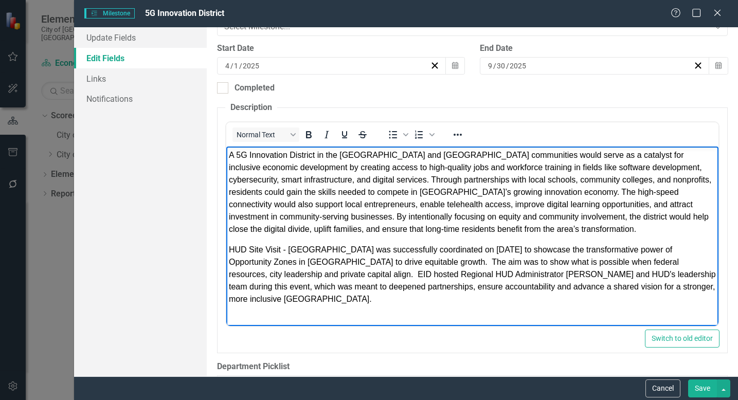
drag, startPoint x: 598, startPoint y: 273, endPoint x: 641, endPoint y: 270, distance: 43.4
click at [597, 273] on span "HUD Site Visit - [GEOGRAPHIC_DATA] was successfully coordinated on [DATE] to sh…" at bounding box center [471, 274] width 487 height 58
drag, startPoint x: 604, startPoint y: 272, endPoint x: 642, endPoint y: 270, distance: 37.6
click at [642, 270] on span "HUD Site Visit - [GEOGRAPHIC_DATA] was successfully coordinated on [DATE] to sh…" at bounding box center [471, 274] width 487 height 58
click at [511, 285] on span "HUD Site Visit - [GEOGRAPHIC_DATA] was successfully coordinated on [DATE] to sh…" at bounding box center [471, 274] width 487 height 58
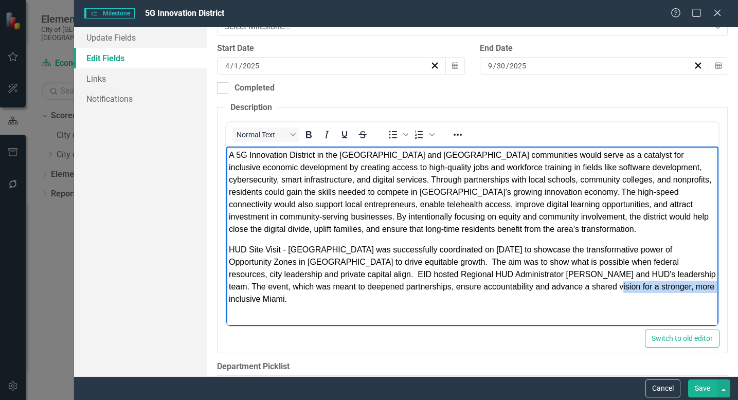
drag, startPoint x: 525, startPoint y: 286, endPoint x: 621, endPoint y: 284, distance: 95.7
click at [621, 284] on span "HUD Site Visit - [GEOGRAPHIC_DATA] was successfully coordinated on [DATE] to sh…" at bounding box center [471, 274] width 487 height 58
click at [546, 286] on span "HUD Site Visit - [GEOGRAPHIC_DATA] was successfully coordinated on [DATE] to sh…" at bounding box center [471, 274] width 487 height 58
click at [547, 286] on span "HUD Site Visit - [GEOGRAPHIC_DATA] was successfully coordinated on [DATE] to sh…" at bounding box center [471, 274] width 487 height 58
drag, startPoint x: 551, startPoint y: 285, endPoint x: 591, endPoint y: 283, distance: 40.2
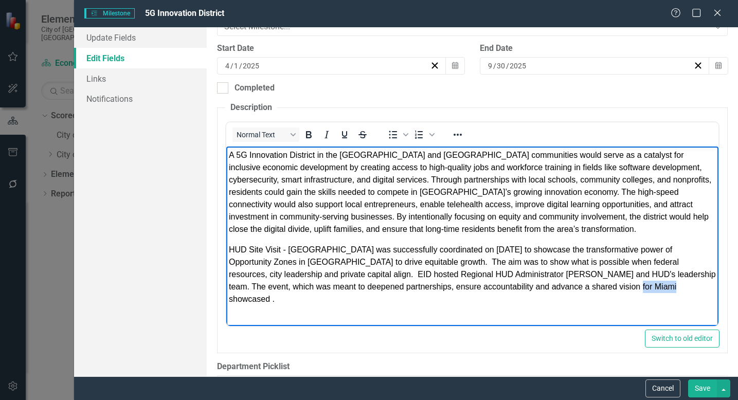
click at [591, 283] on span "HUD Site Visit - [GEOGRAPHIC_DATA] was successfully coordinated on [DATE] to sh…" at bounding box center [471, 274] width 487 height 58
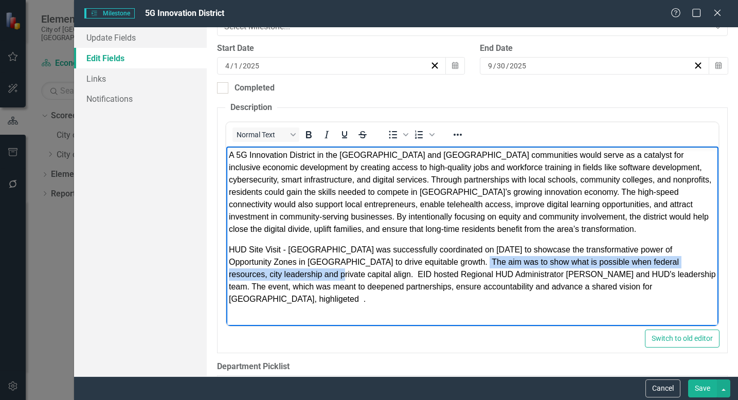
drag, startPoint x: 432, startPoint y: 258, endPoint x: 249, endPoint y: 272, distance: 183.8
click at [249, 272] on span "HUD Site Visit - [GEOGRAPHIC_DATA] was successfully coordinated on [DATE] to sh…" at bounding box center [471, 274] width 487 height 58
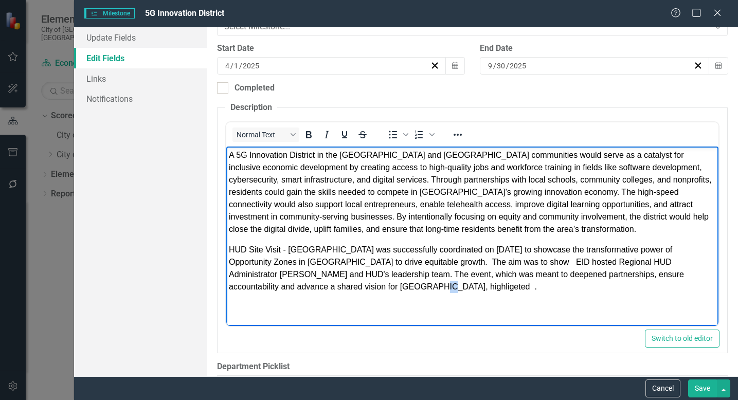
drag, startPoint x: 309, startPoint y: 288, endPoint x: 325, endPoint y: 288, distance: 16.0
click at [325, 288] on p "HUD Site Visit - [GEOGRAPHIC_DATA] was successfully coordinated on [DATE] to sh…" at bounding box center [471, 267] width 487 height 49
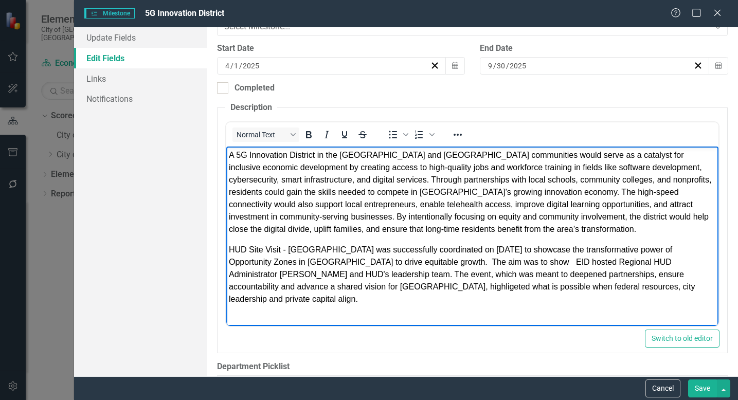
click at [310, 284] on span "HUD Site Visit - [GEOGRAPHIC_DATA] was successfully coordinated on [DATE] to sh…" at bounding box center [461, 274] width 467 height 58
drag, startPoint x: 587, startPoint y: 320, endPoint x: 381, endPoint y: 285, distance: 208.7
click at [586, 316] on html "A 5G Innovation District in the [GEOGRAPHIC_DATA] and [GEOGRAPHIC_DATA] communi…" at bounding box center [472, 231] width 492 height 170
drag, startPoint x: 351, startPoint y: 258, endPoint x: 433, endPoint y: 256, distance: 81.9
click at [433, 256] on p "HUD Site Visit - [GEOGRAPHIC_DATA] was successfully coordinated on [DATE] to sh…" at bounding box center [471, 274] width 487 height 62
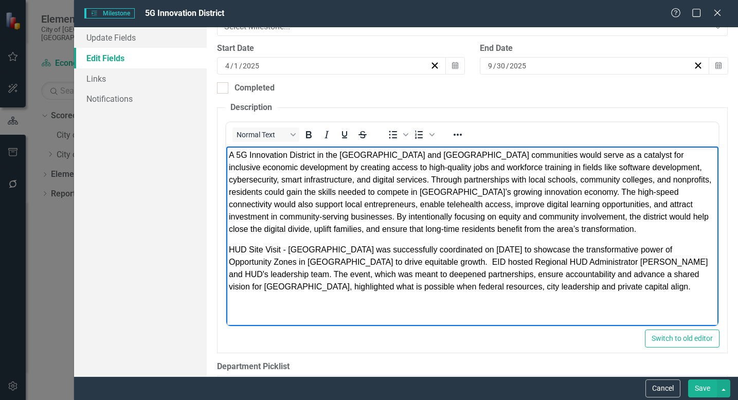
click at [380, 274] on span "HUD Site Visit - [GEOGRAPHIC_DATA] was successfully coordinated on [DATE] to sh…" at bounding box center [467, 268] width 479 height 46
click at [366, 303] on body "A 5G Innovation District in the [GEOGRAPHIC_DATA] and [GEOGRAPHIC_DATA] communi…" at bounding box center [472, 224] width 492 height 157
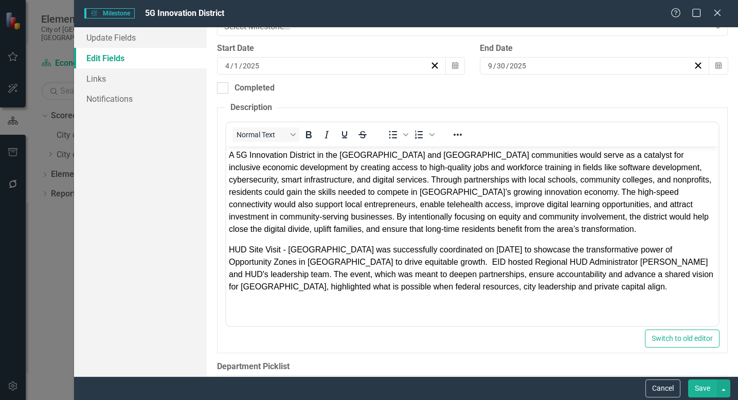
drag, startPoint x: 699, startPoint y: 385, endPoint x: 683, endPoint y: 380, distance: 17.3
click at [699, 385] on button "Save" at bounding box center [703, 389] width 29 height 18
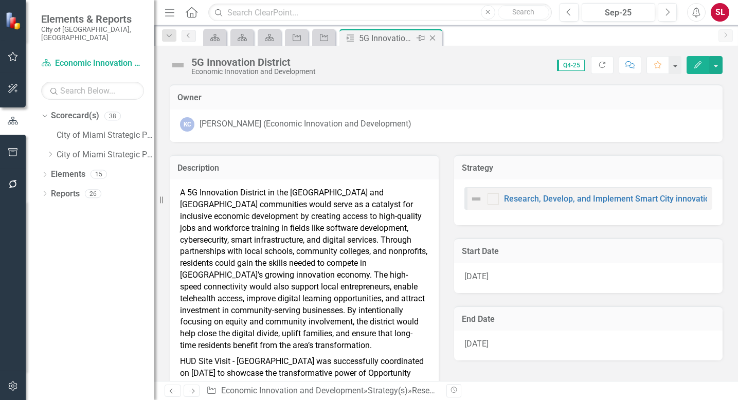
click at [431, 38] on icon "Close" at bounding box center [433, 38] width 10 height 8
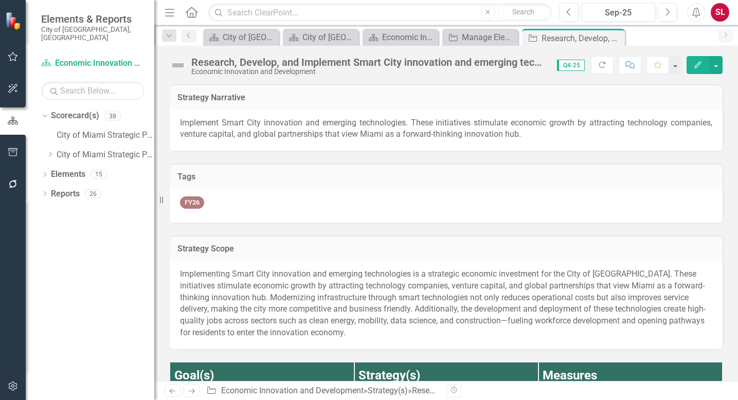
checkbox input "true"
click at [615, 38] on icon at bounding box center [616, 39] width 6 height 6
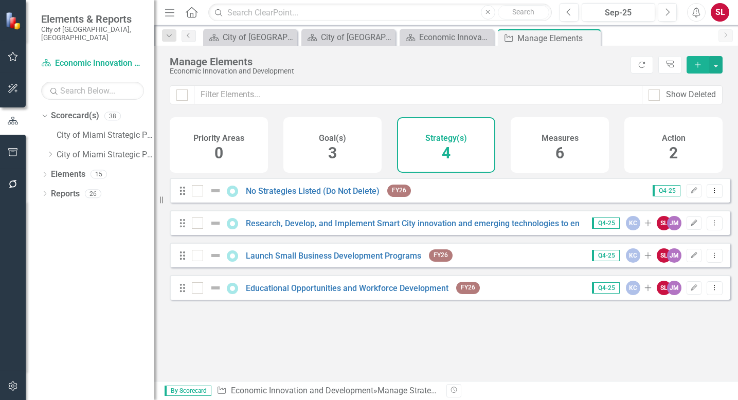
click at [558, 151] on span "6" at bounding box center [560, 153] width 9 height 18
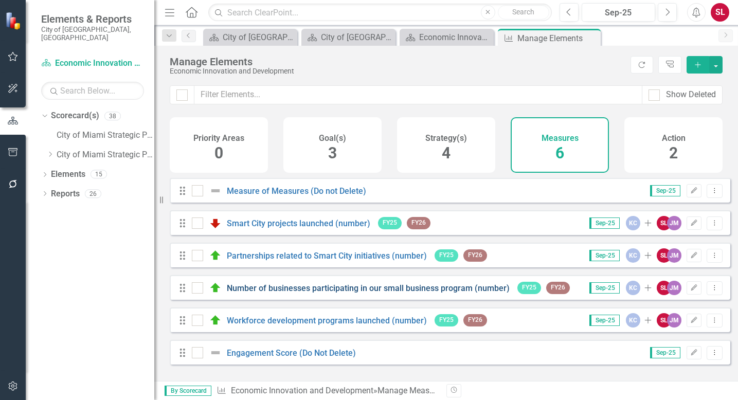
click at [389, 293] on link "Number of businesses participating in our small business program (number)" at bounding box center [368, 289] width 283 height 10
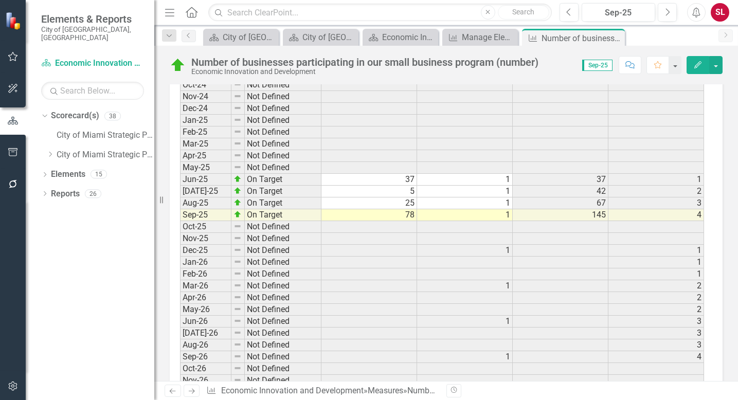
scroll to position [1981, 0]
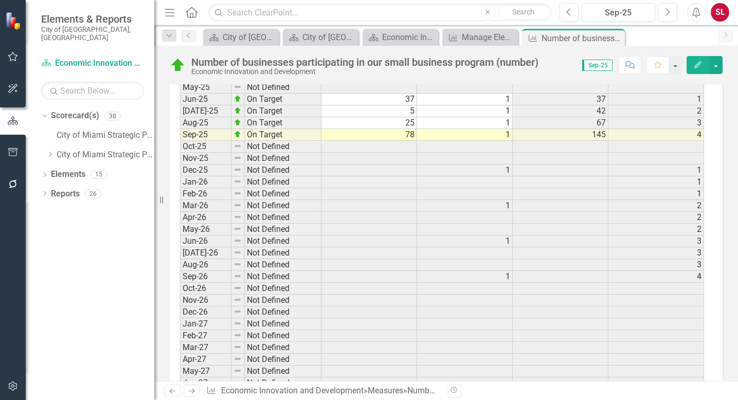
click at [402, 137] on td "78" at bounding box center [370, 135] width 96 height 12
click at [408, 135] on td "78" at bounding box center [370, 135] width 96 height 12
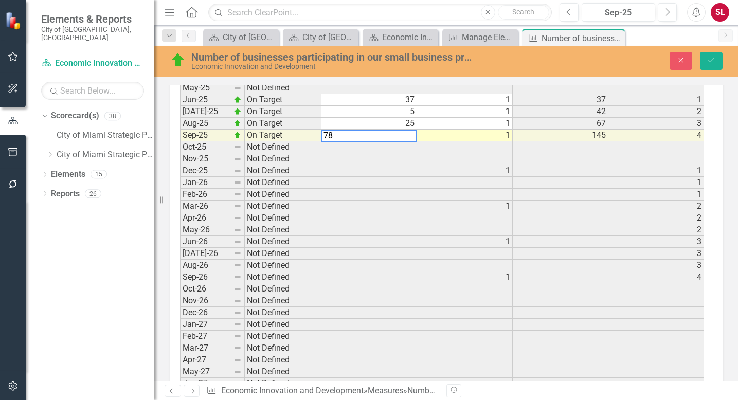
type textarea "7"
type textarea "108"
click at [490, 219] on td at bounding box center [465, 219] width 96 height 12
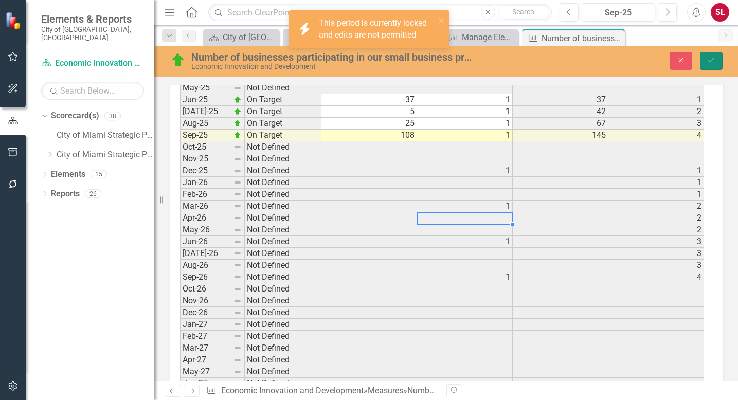
click at [715, 60] on icon "Save" at bounding box center [711, 60] width 9 height 7
